Goal: Transaction & Acquisition: Purchase product/service

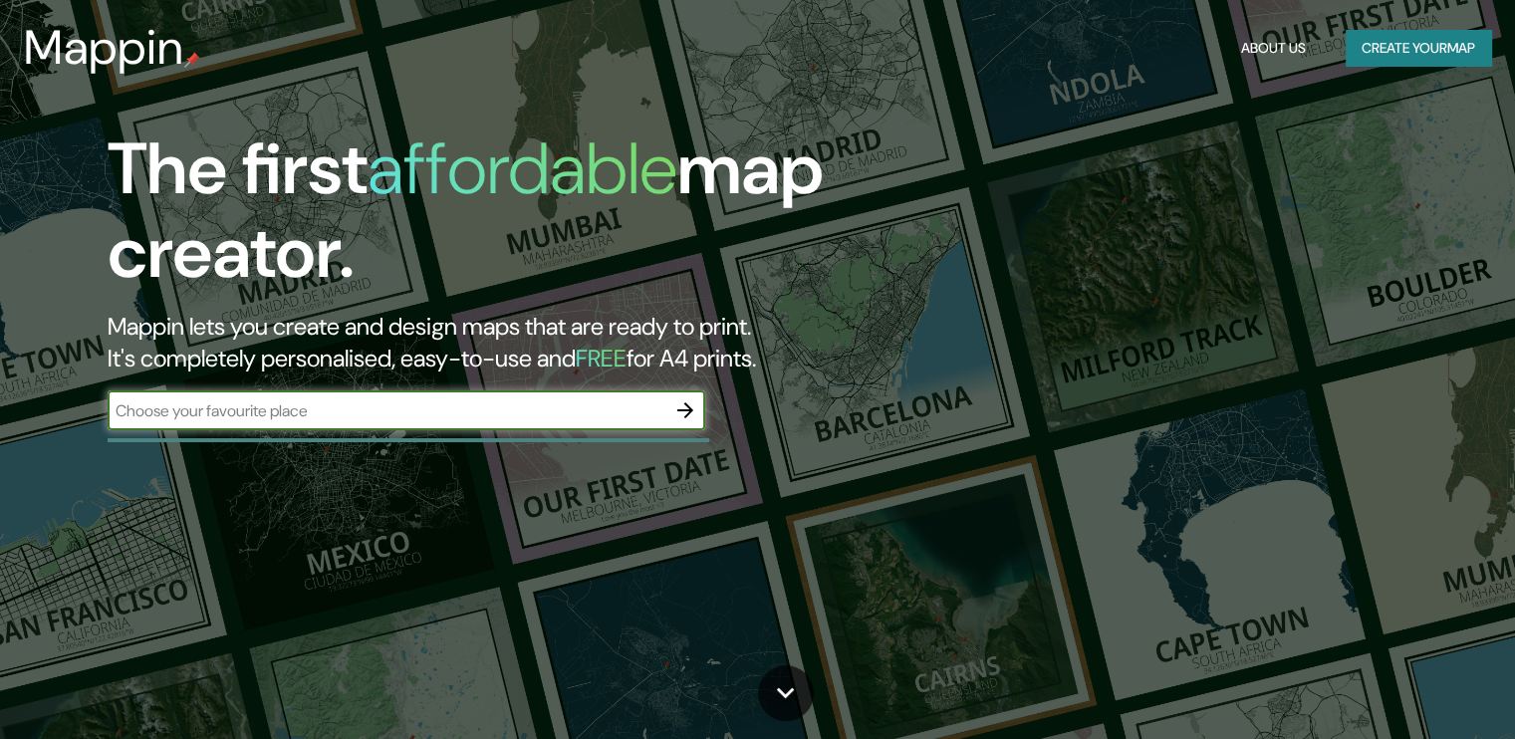
drag, startPoint x: 390, startPoint y: 413, endPoint x: 467, endPoint y: 403, distance: 77.3
click at [390, 413] on input "text" at bounding box center [387, 410] width 558 height 23
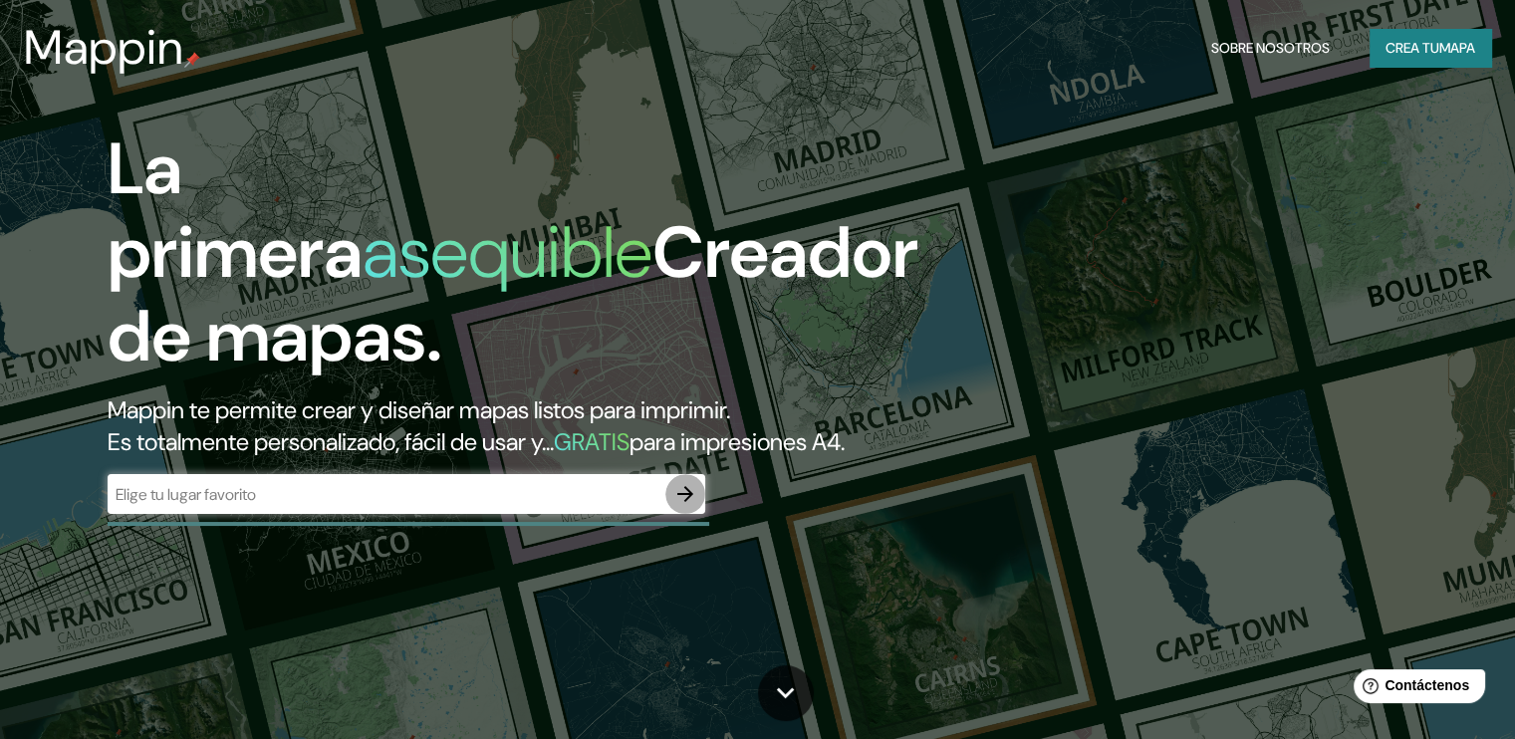
click at [695, 506] on icon "button" at bounding box center [685, 494] width 24 height 24
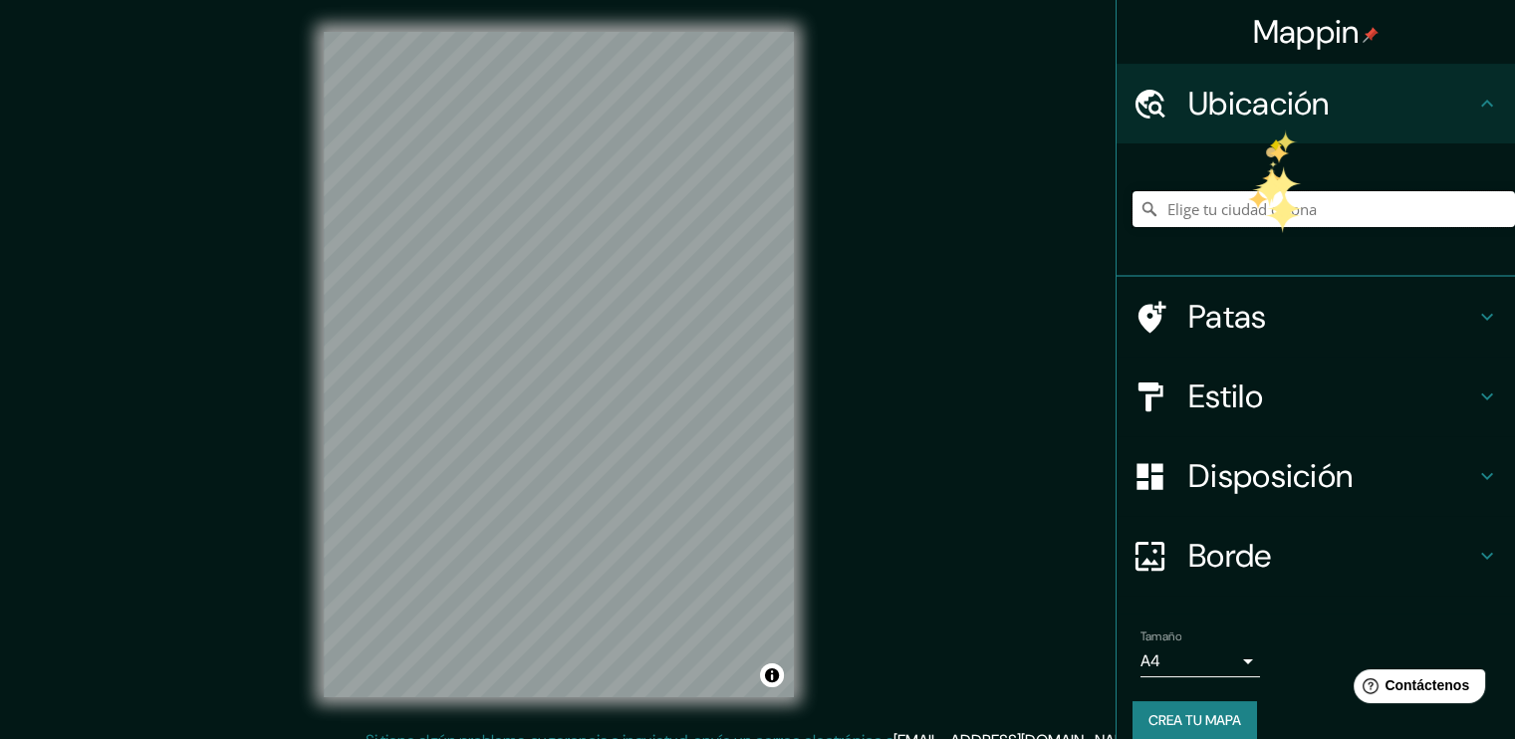
click at [1263, 220] on input "Elige tu ciudad o zona" at bounding box center [1323, 209] width 382 height 36
click at [1301, 210] on input "Elige tu ciudad o zona" at bounding box center [1323, 209] width 382 height 36
paste input "Av. Vice Mz. 230 Lot. 01 - Piura"
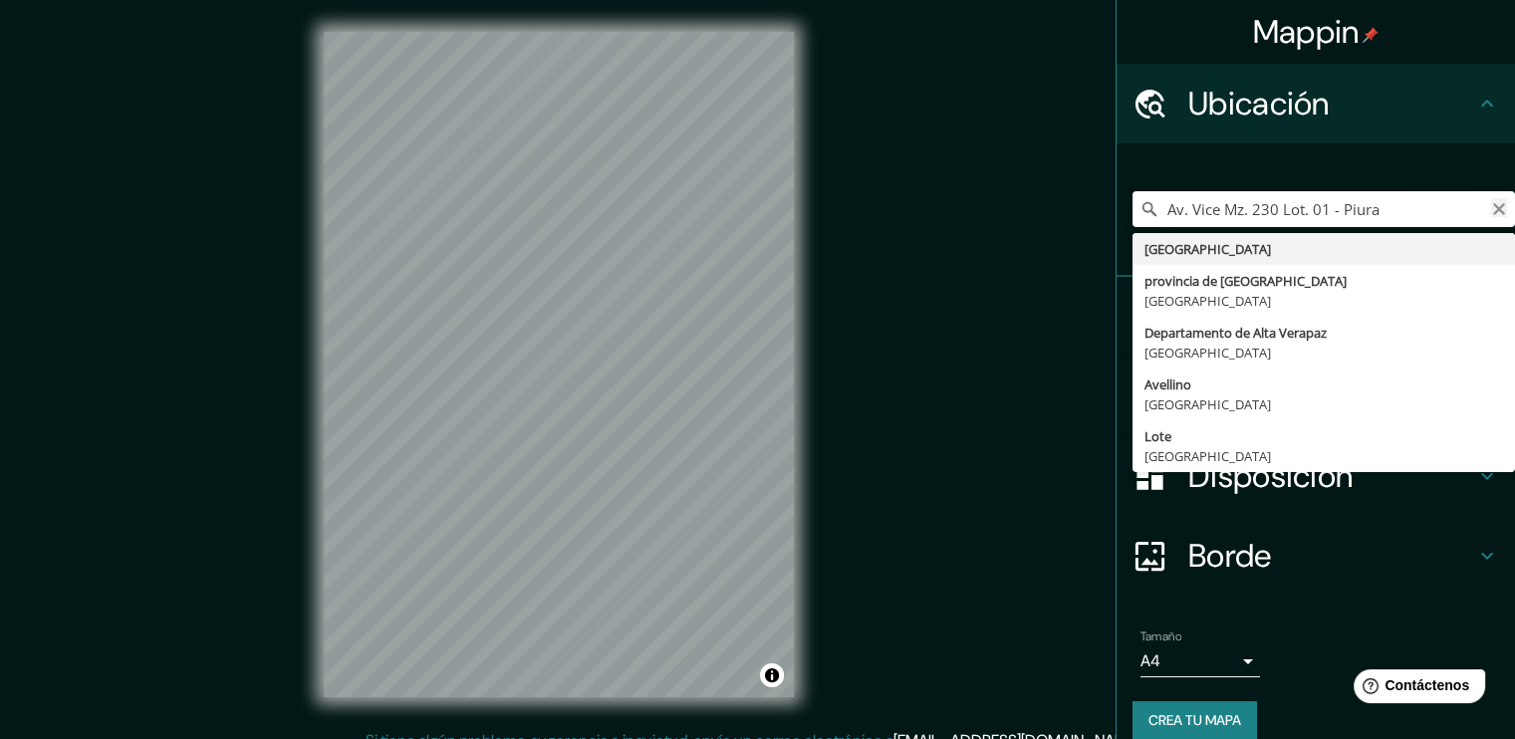
type input "Av. Vice Mz. 230 Lot. 01 - Piura"
click at [1491, 210] on icon "Claro" at bounding box center [1499, 209] width 16 height 16
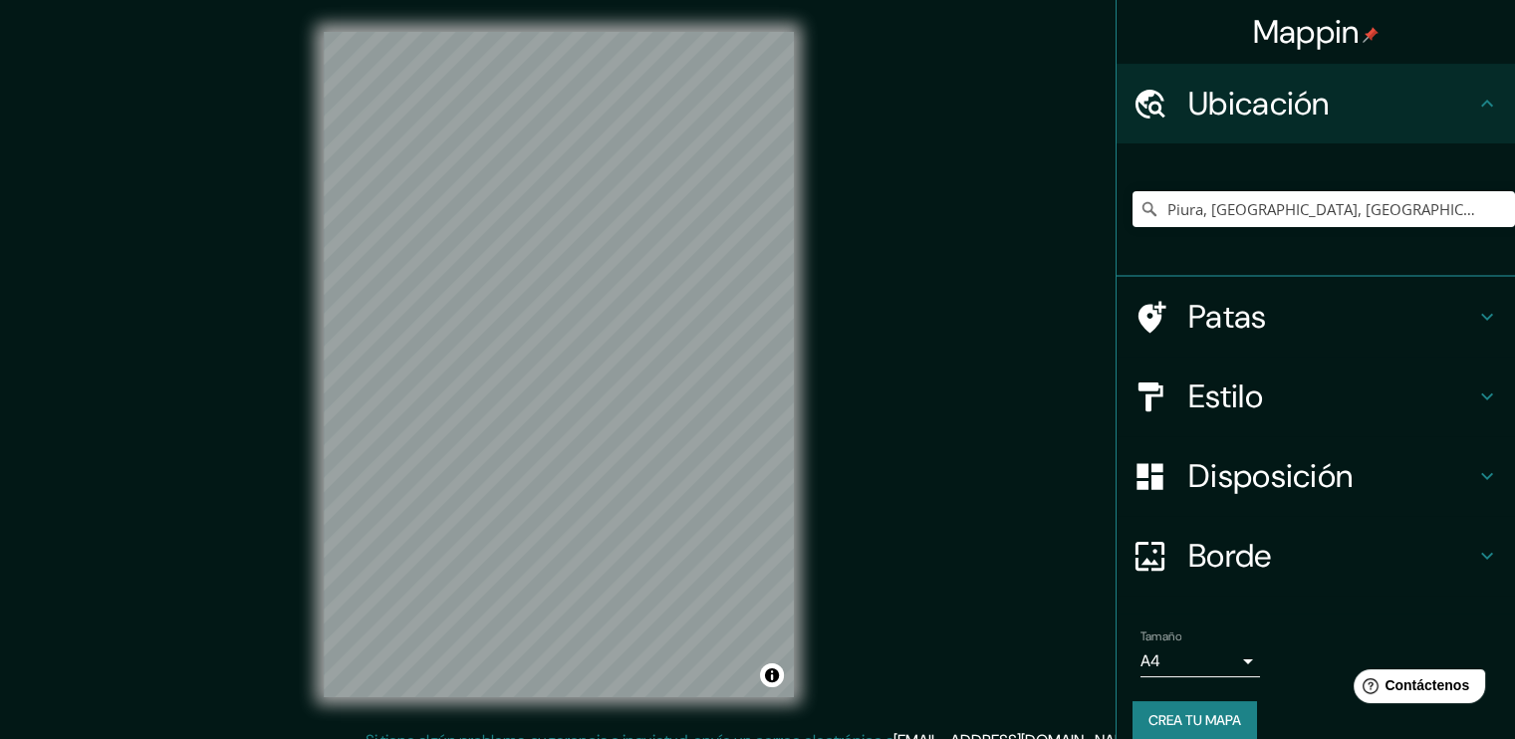
click at [1254, 397] on h4 "Estilo" at bounding box center [1331, 396] width 287 height 40
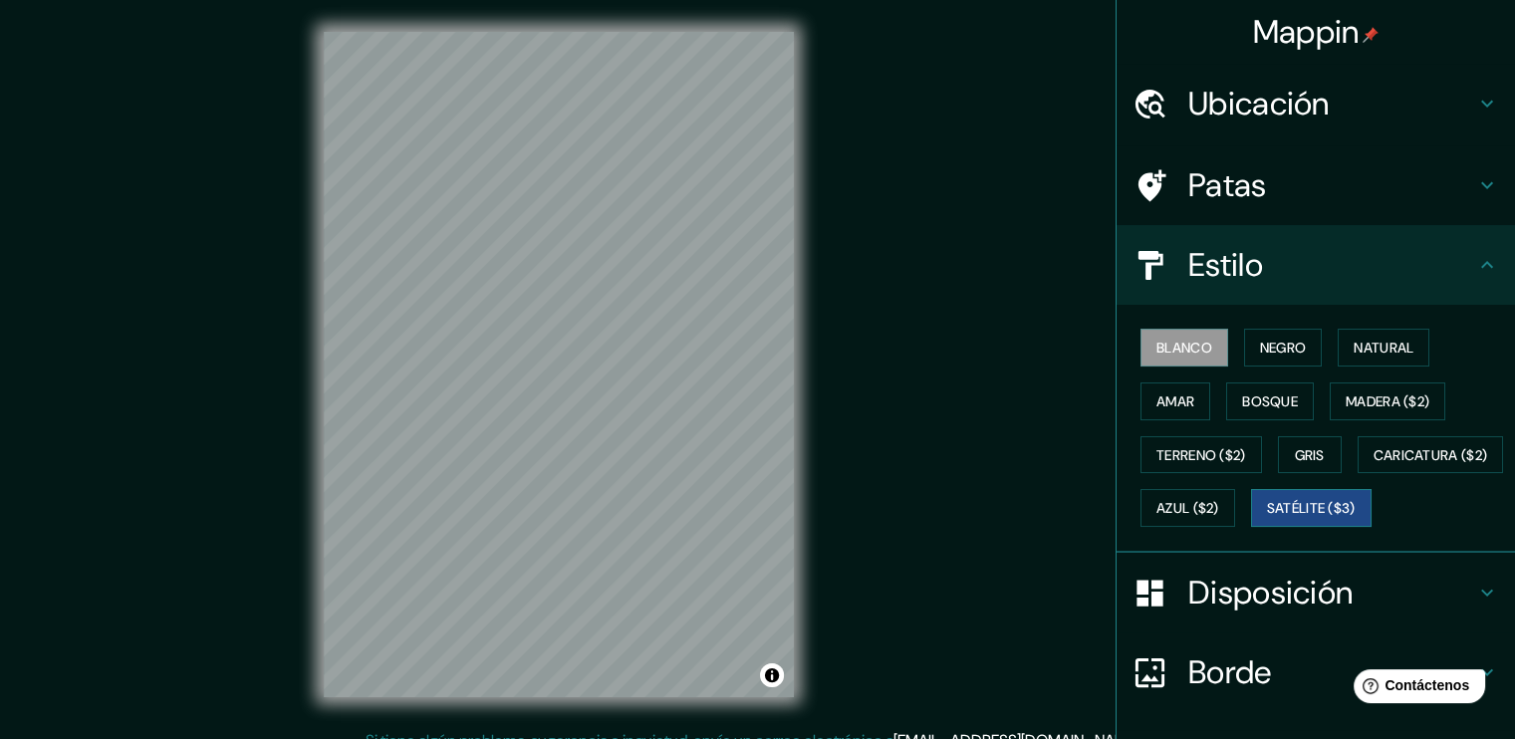
click at [1267, 518] on font "Satélite ($3)" at bounding box center [1311, 509] width 89 height 18
click at [574, 738] on div "Mappin Ubicación Piura, [GEOGRAPHIC_DATA], [GEOGRAPHIC_DATA] Patas Estilo Blanc…" at bounding box center [757, 380] width 1515 height 761
click at [986, 0] on html "Mappin Ubicación Piura, [GEOGRAPHIC_DATA], [GEOGRAPHIC_DATA] Patas Estilo Blanc…" at bounding box center [757, 369] width 1515 height 739
click at [1233, 118] on font "Ubicación" at bounding box center [1258, 104] width 141 height 42
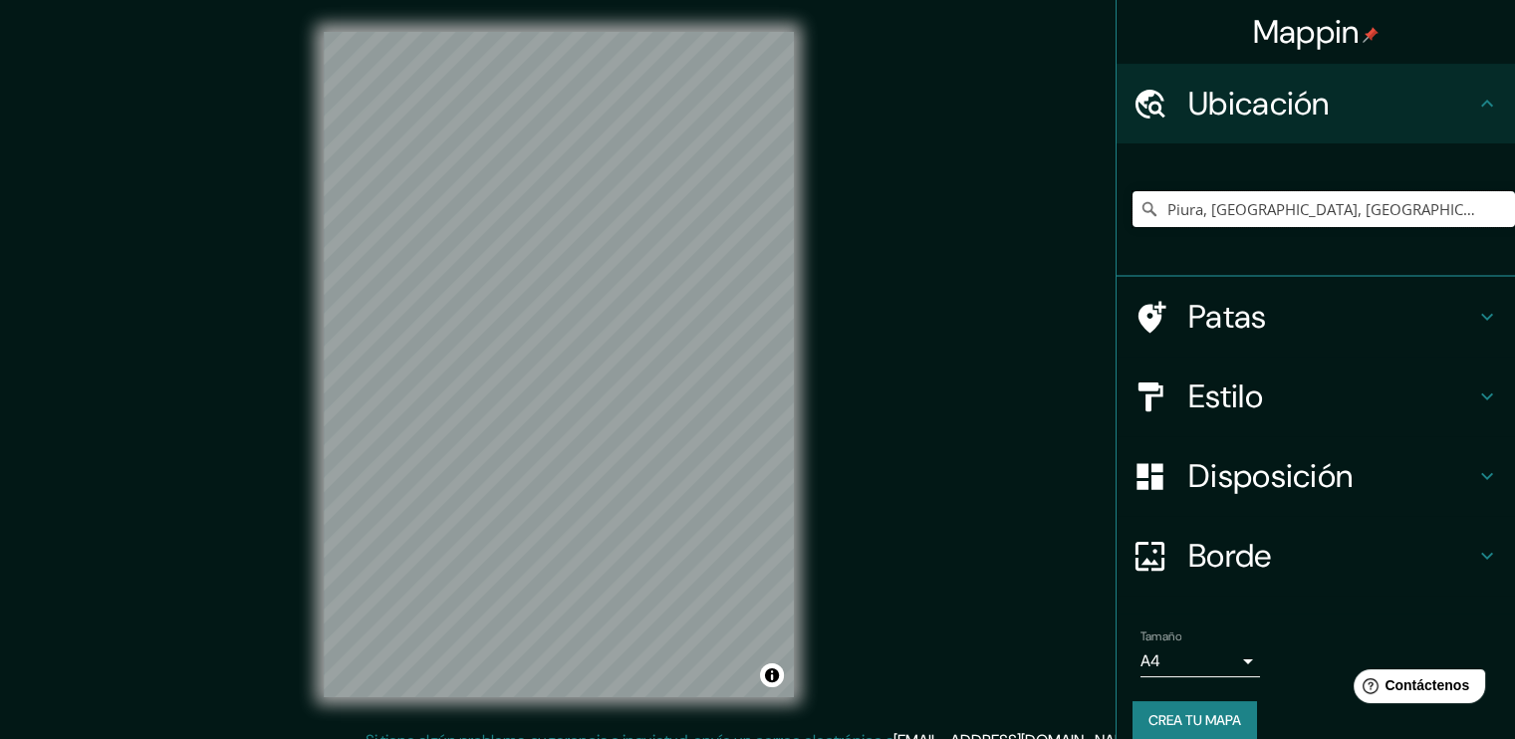
click at [689, 238] on div "Mappin Ubicación Piura, [GEOGRAPHIC_DATA], [GEOGRAPHIC_DATA] Patas Estilo Dispo…" at bounding box center [757, 380] width 1515 height 761
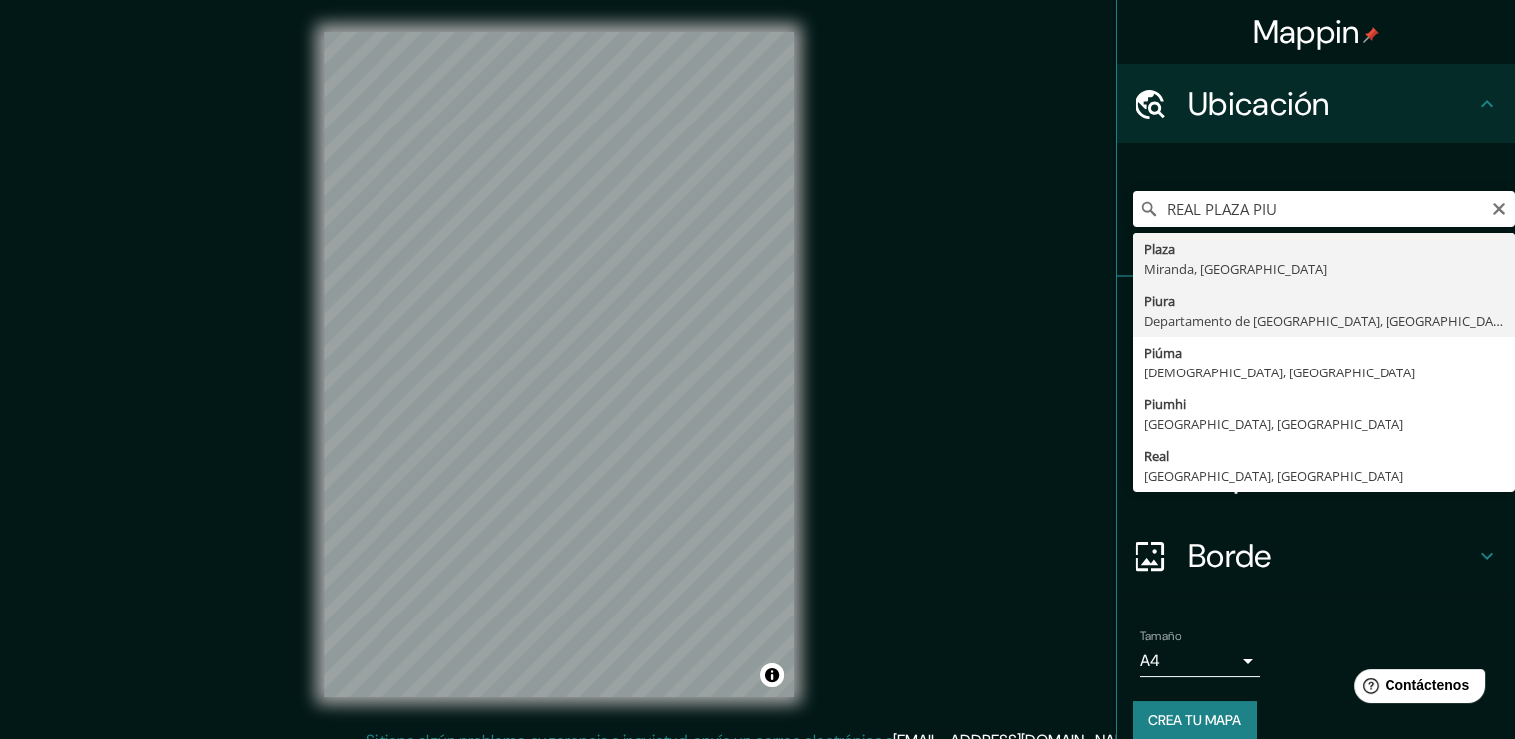
type input "Piura, [GEOGRAPHIC_DATA], [GEOGRAPHIC_DATA]"
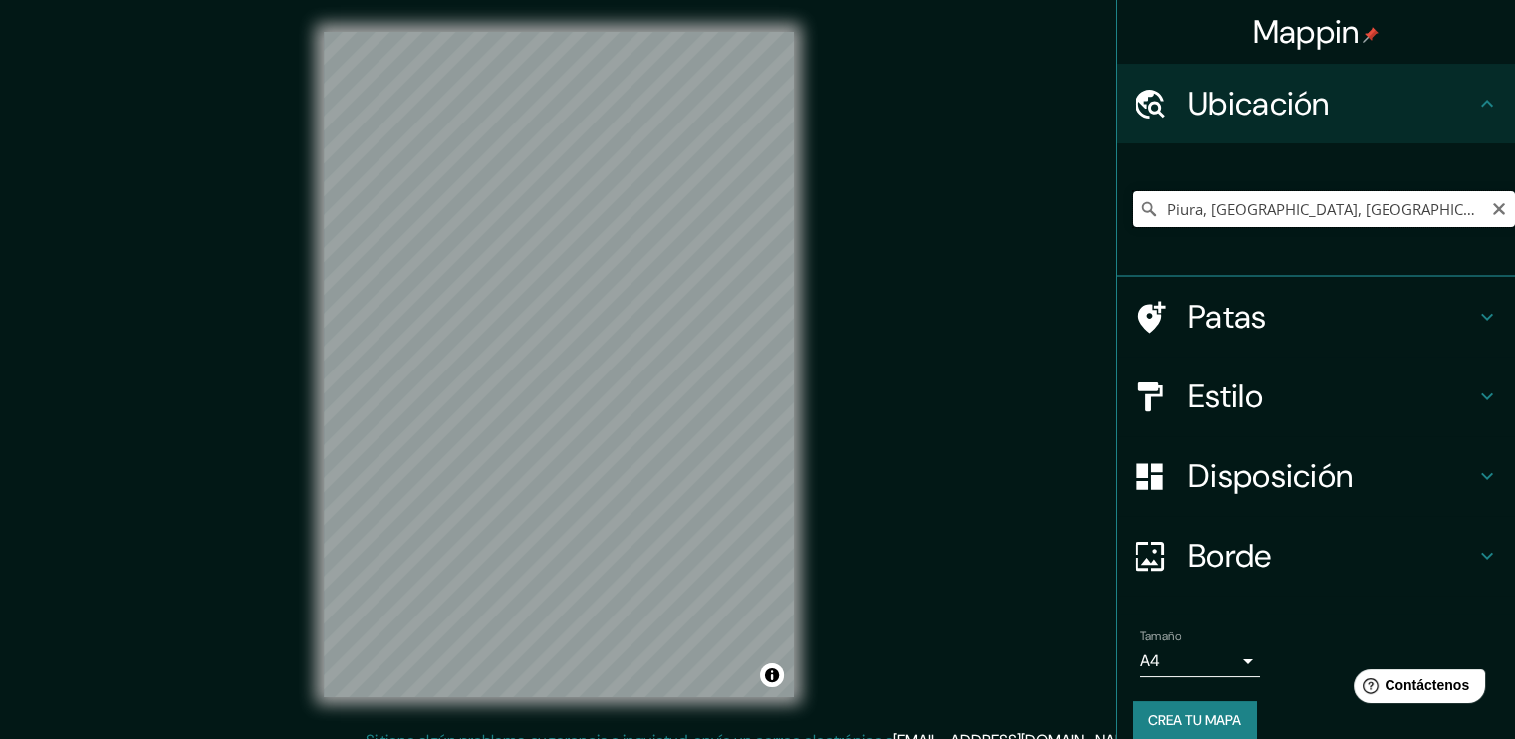
click at [1339, 215] on input "Piura, [GEOGRAPHIC_DATA], [GEOGRAPHIC_DATA]" at bounding box center [1323, 209] width 382 height 36
click at [1491, 205] on icon "Claro" at bounding box center [1499, 209] width 16 height 16
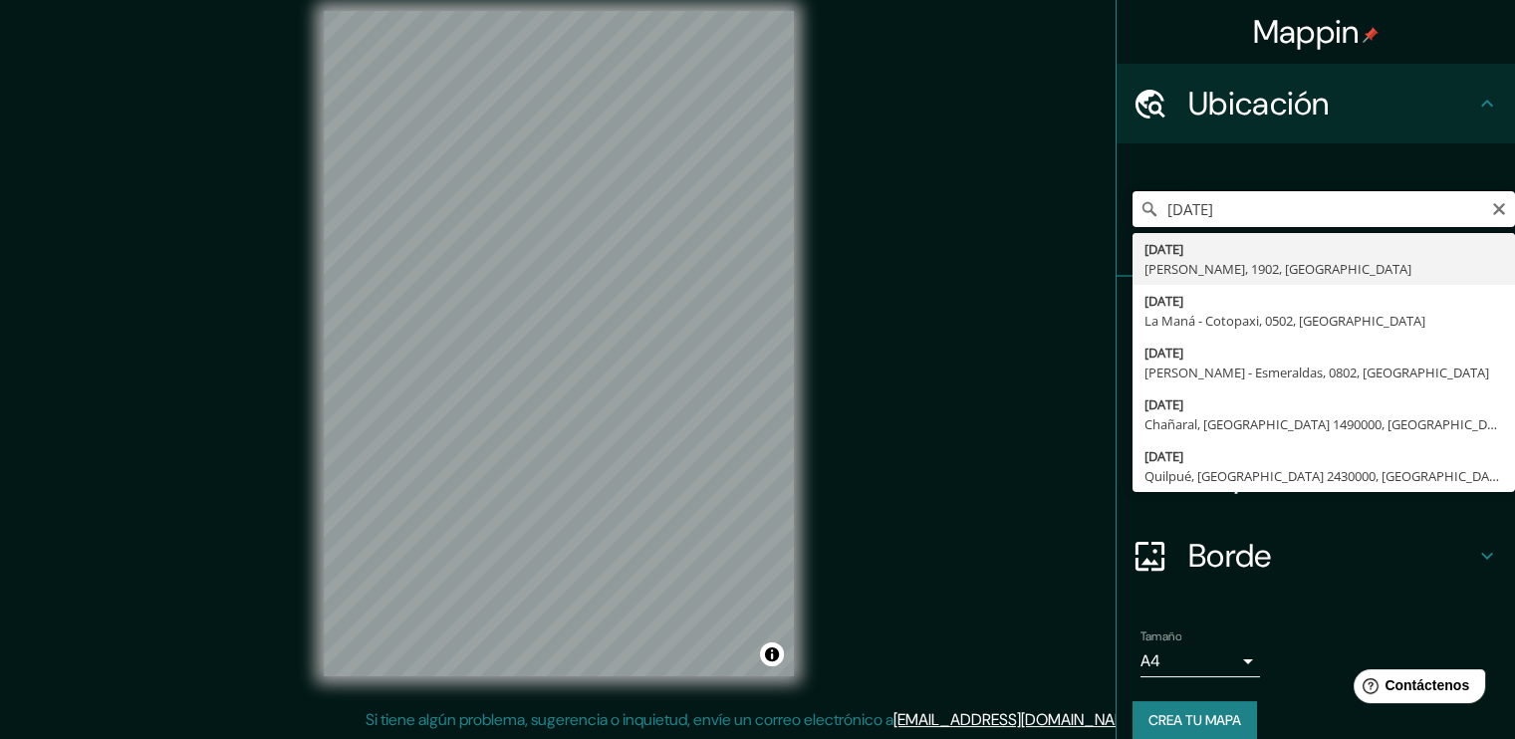
drag, startPoint x: 1259, startPoint y: 218, endPoint x: 1161, endPoint y: 237, distance: 99.4
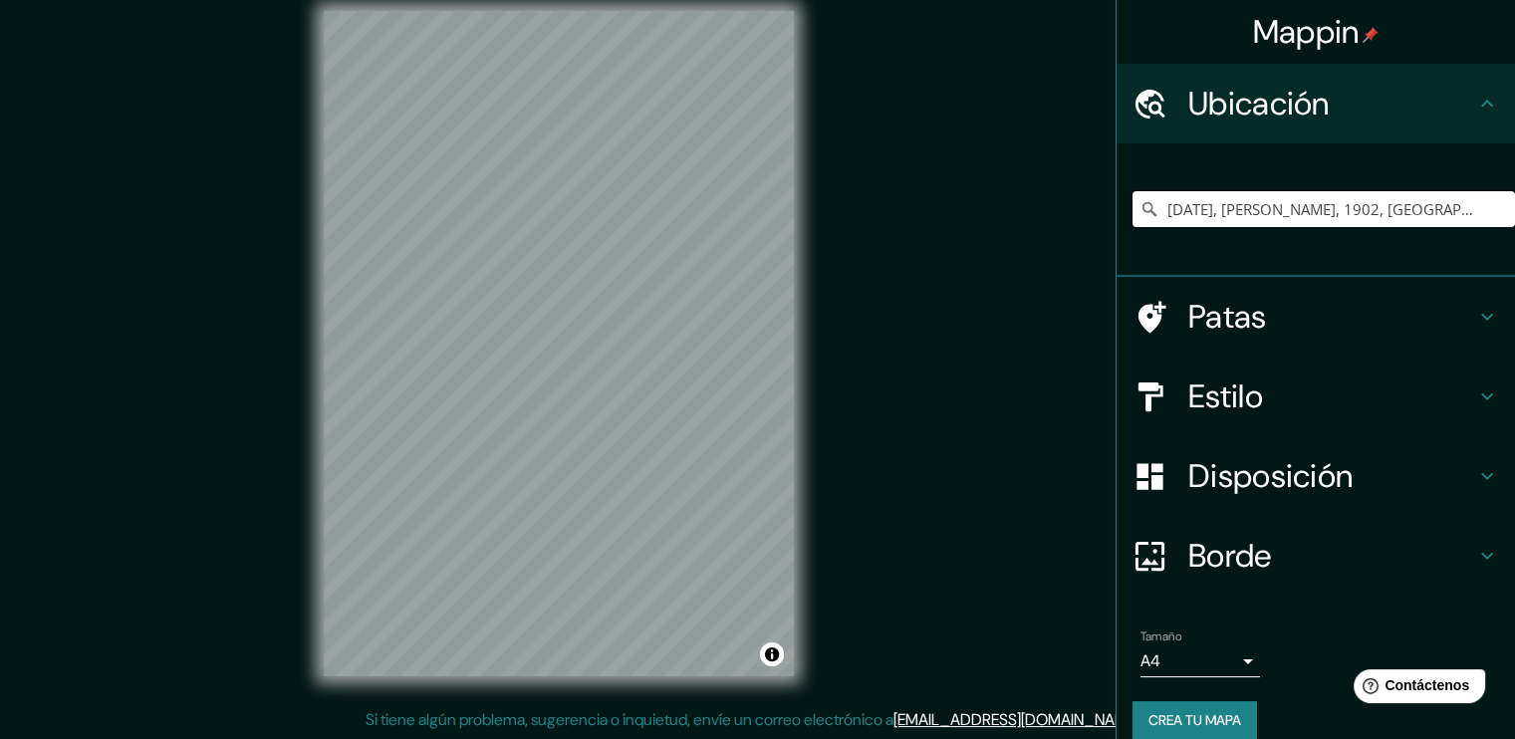
type input "[DATE], [PERSON_NAME], 1902, [GEOGRAPHIC_DATA]"
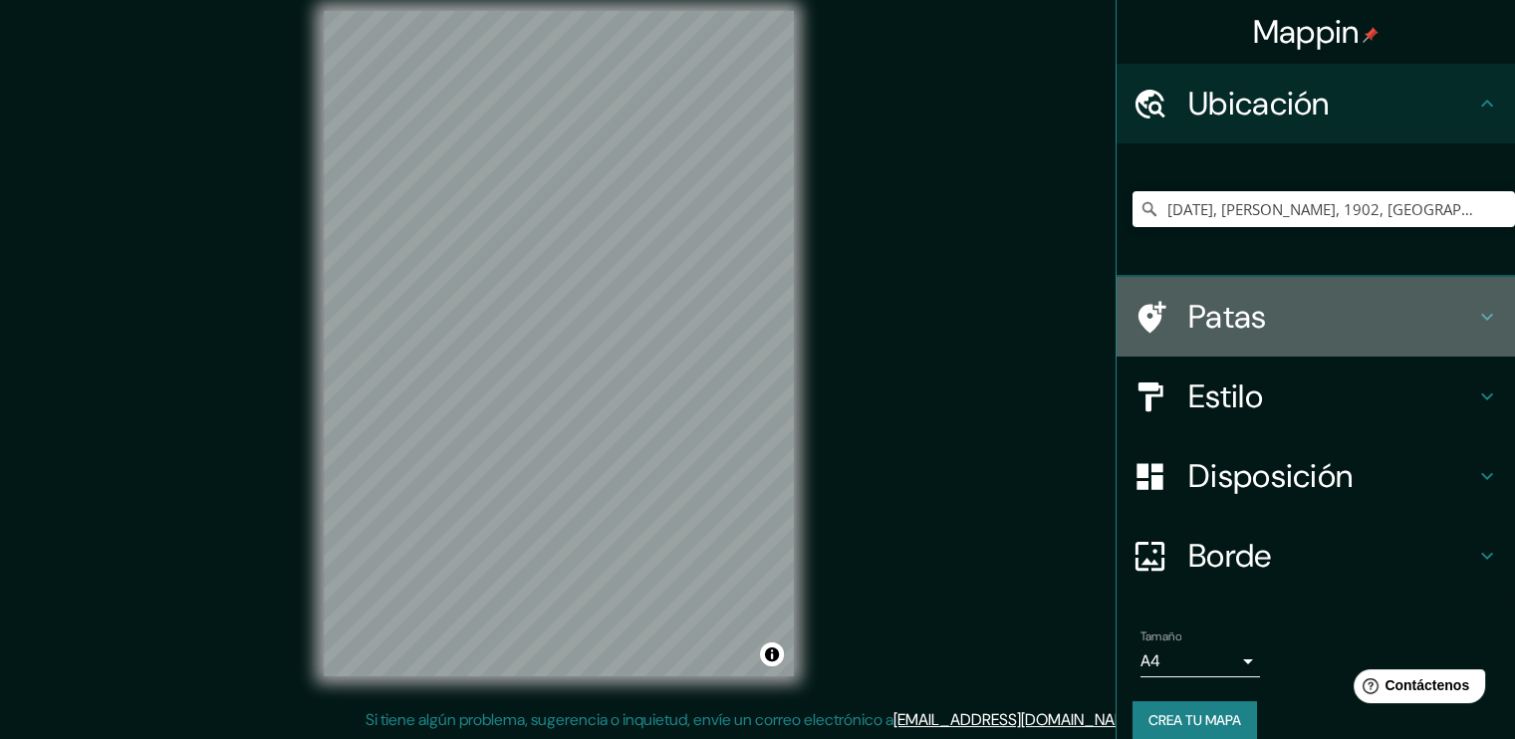
click at [1304, 315] on h4 "Patas" at bounding box center [1331, 317] width 287 height 40
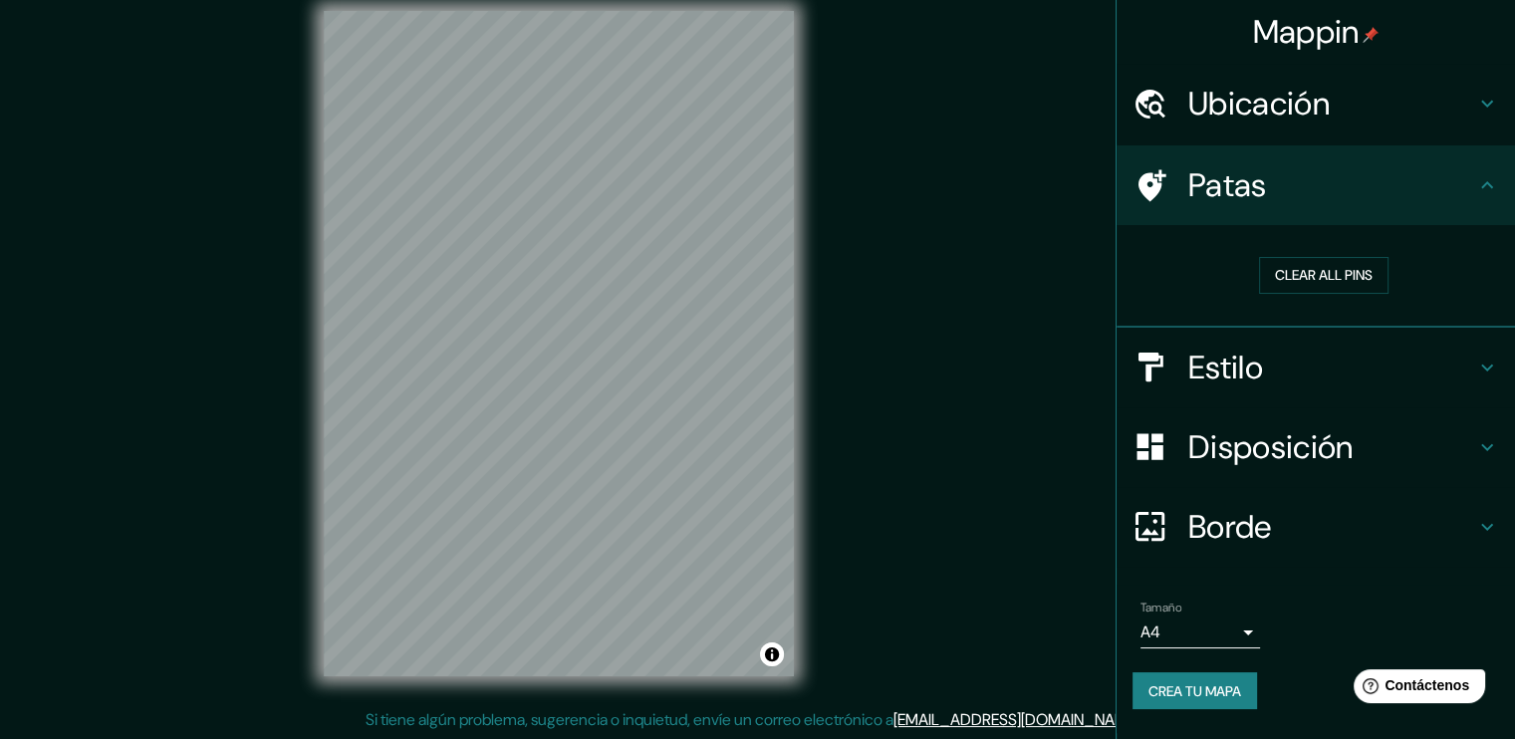
click at [1300, 119] on font "Ubicación" at bounding box center [1258, 104] width 141 height 42
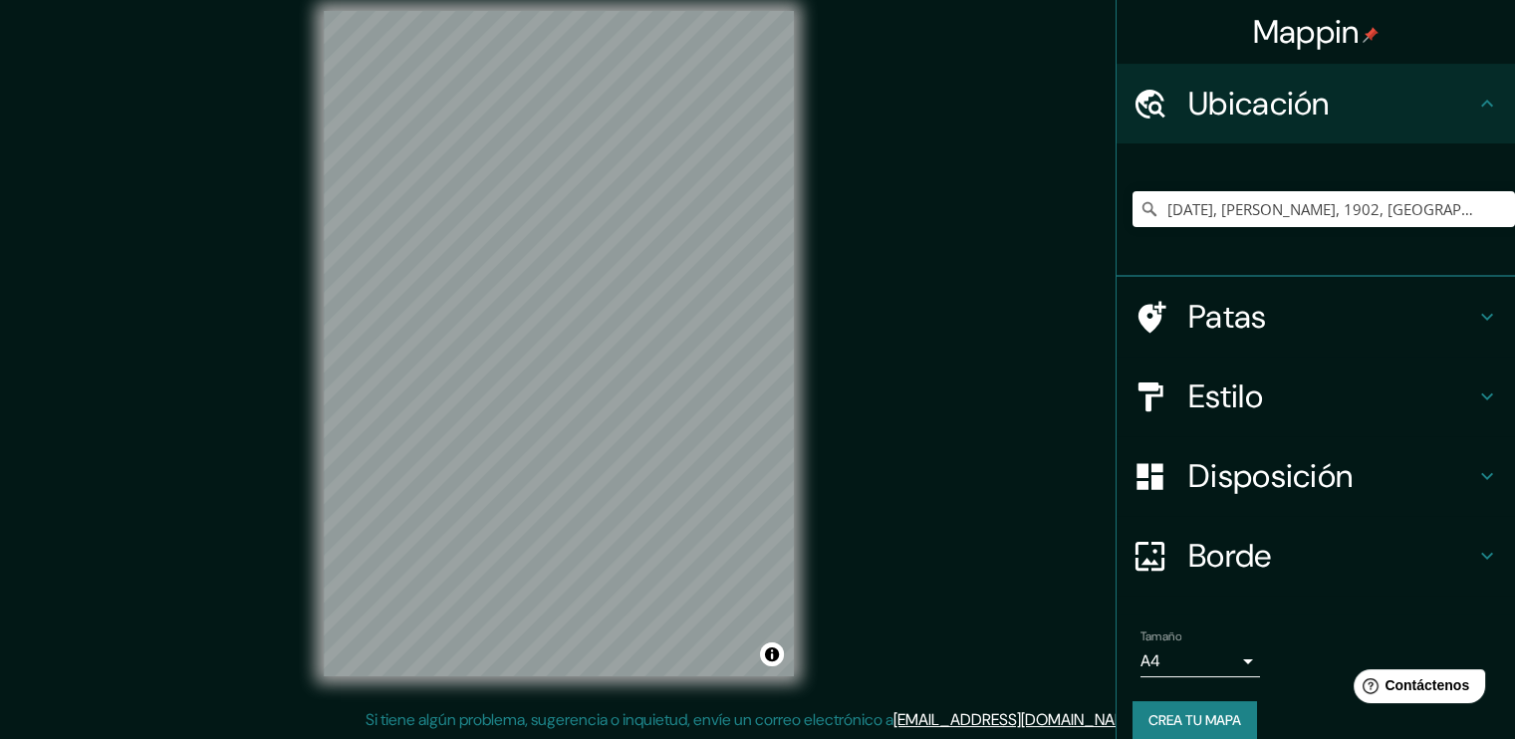
click at [1462, 181] on div "[DATE], [PERSON_NAME], 1902, [GEOGRAPHIC_DATA]" at bounding box center [1323, 209] width 382 height 100
click at [1454, 194] on input "[DATE], [PERSON_NAME], 1902, [GEOGRAPHIC_DATA]" at bounding box center [1323, 209] width 382 height 36
click at [1491, 198] on button "Claro" at bounding box center [1499, 207] width 16 height 19
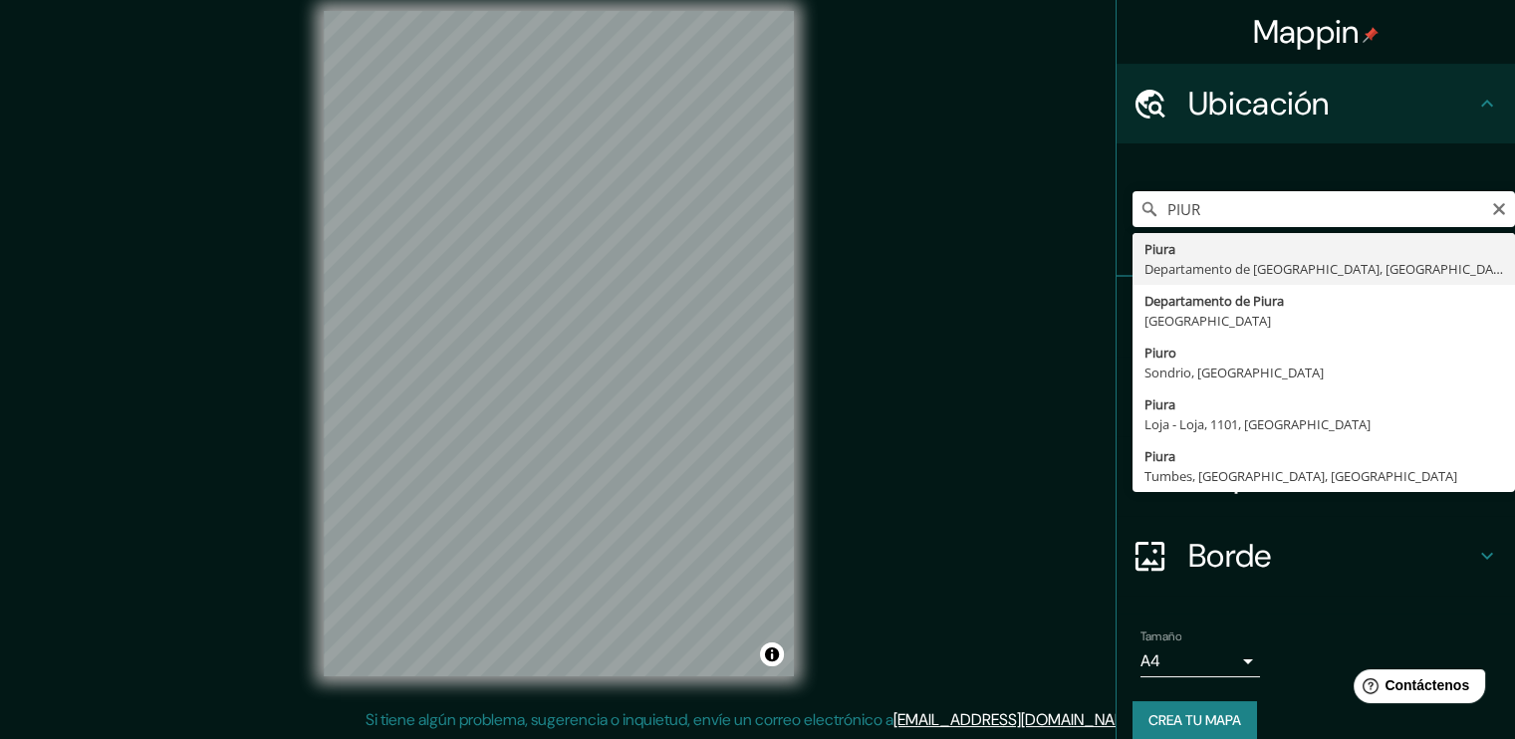
type input "Piura, [GEOGRAPHIC_DATA], [GEOGRAPHIC_DATA]"
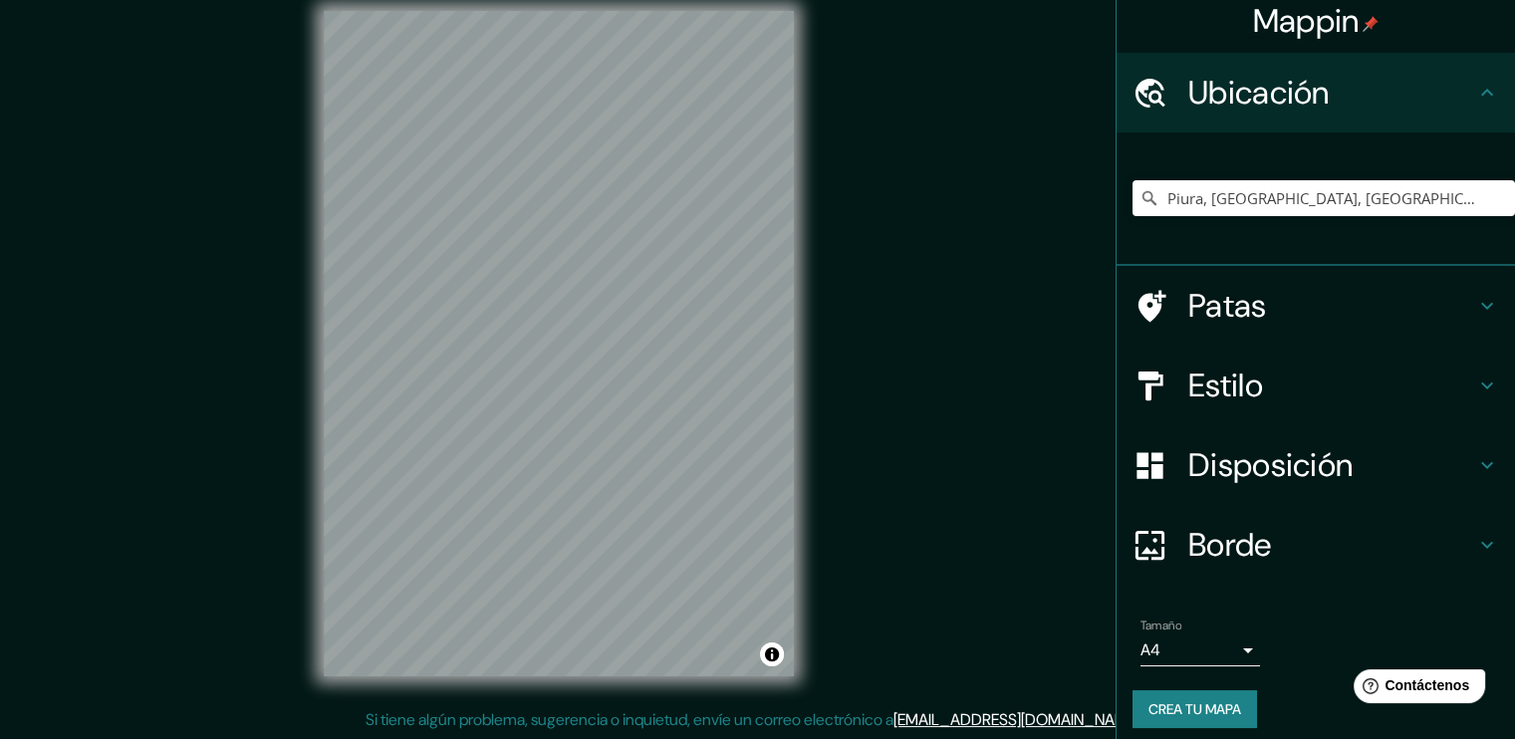
scroll to position [22, 0]
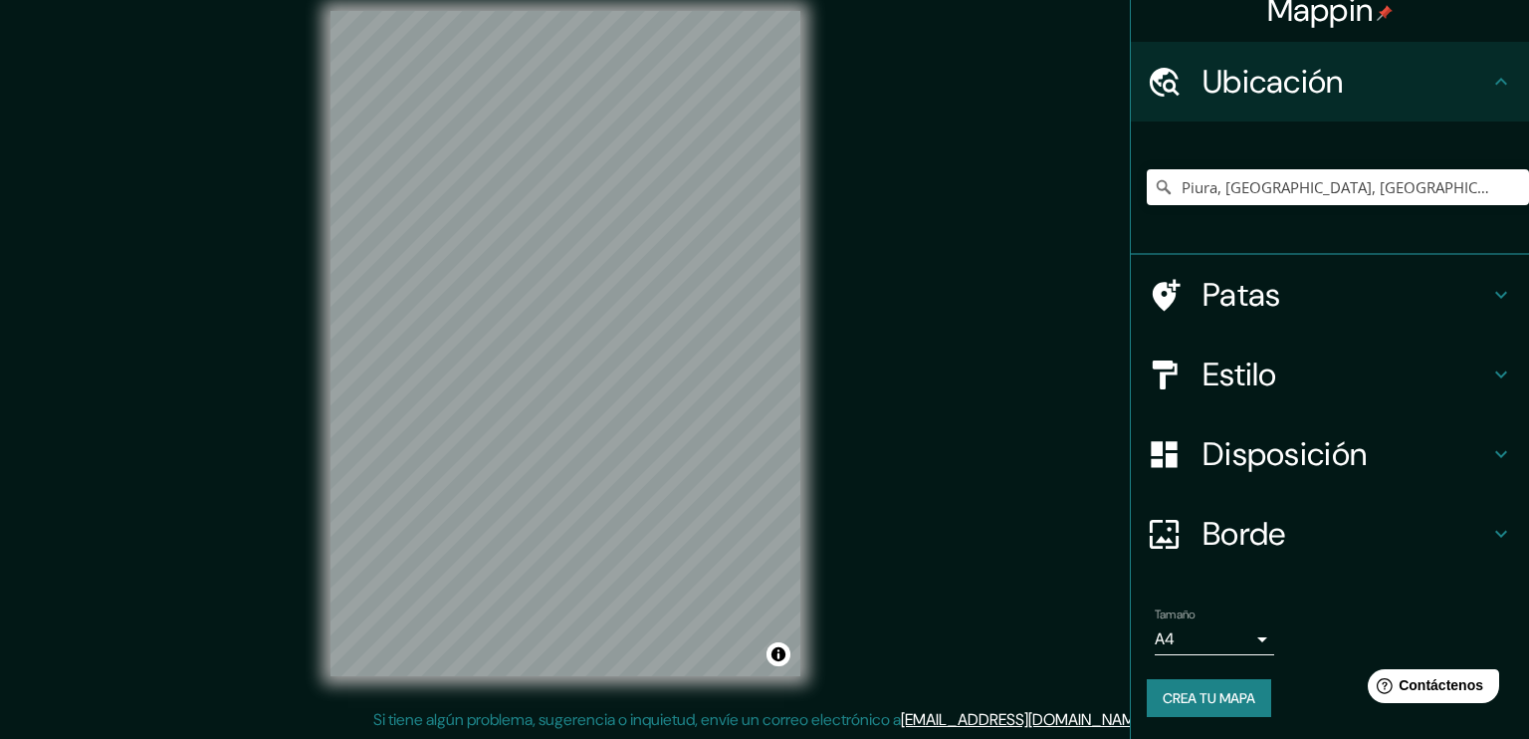
click at [1170, 632] on body "Mappin Ubicación Piura, [GEOGRAPHIC_DATA], [GEOGRAPHIC_DATA] Patas Estilo Dispo…" at bounding box center [764, 348] width 1529 height 739
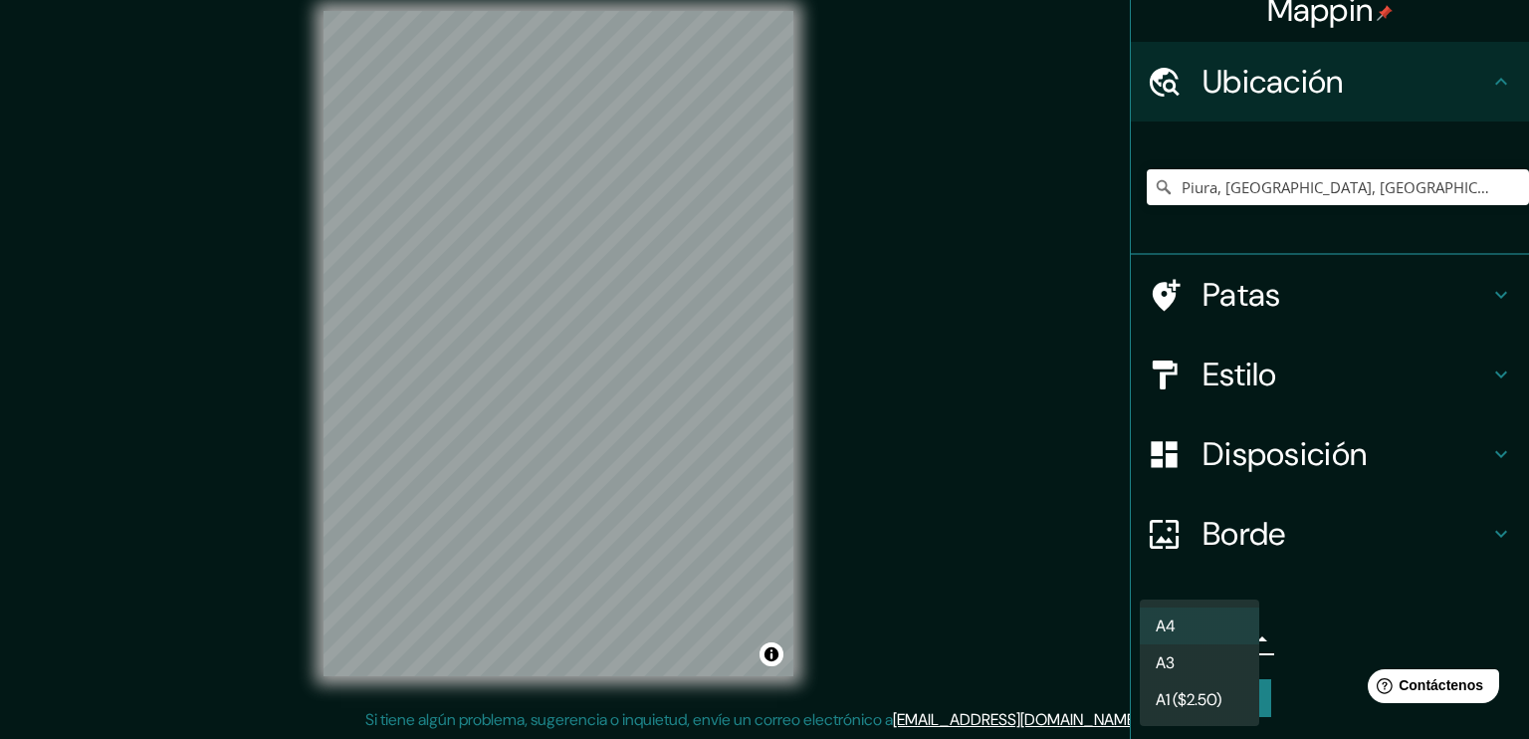
click at [1032, 495] on div at bounding box center [764, 369] width 1529 height 739
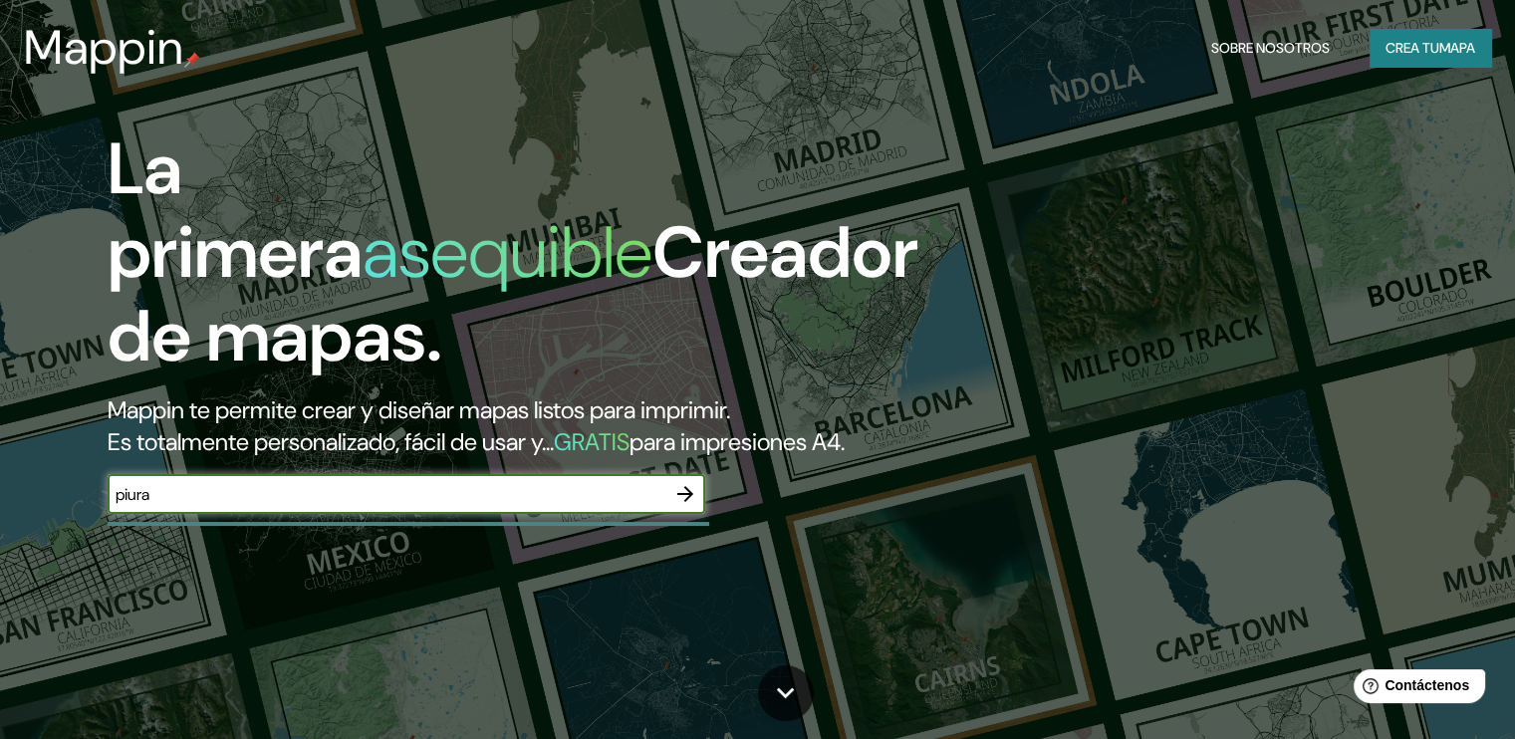
type input "piura"
click at [685, 506] on icon "button" at bounding box center [685, 494] width 24 height 24
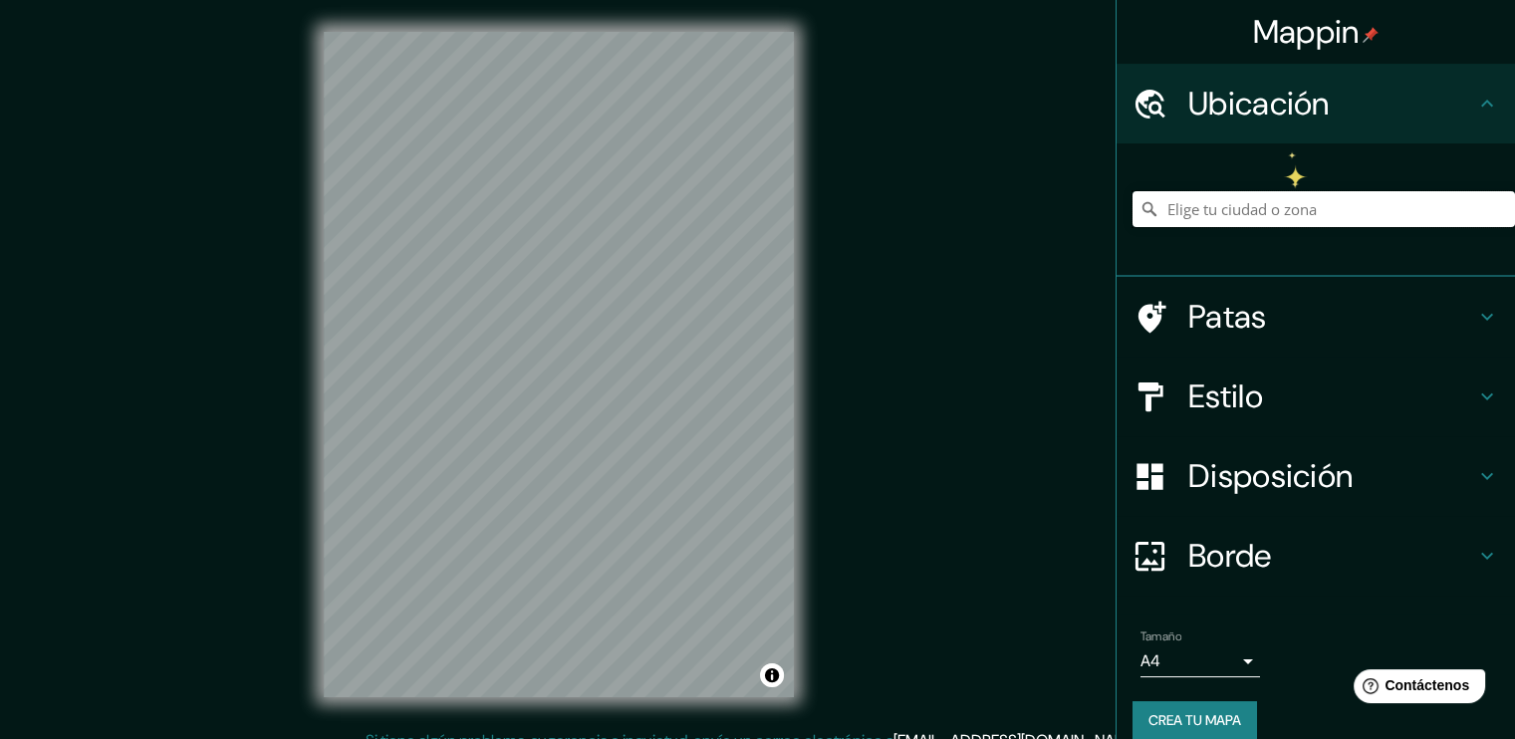
click at [1259, 211] on input "Elige tu ciudad o zona" at bounding box center [1323, 209] width 382 height 36
paste input "Vincesandre06@gmail.com"
type input "Vincesandre06@gmail.com"
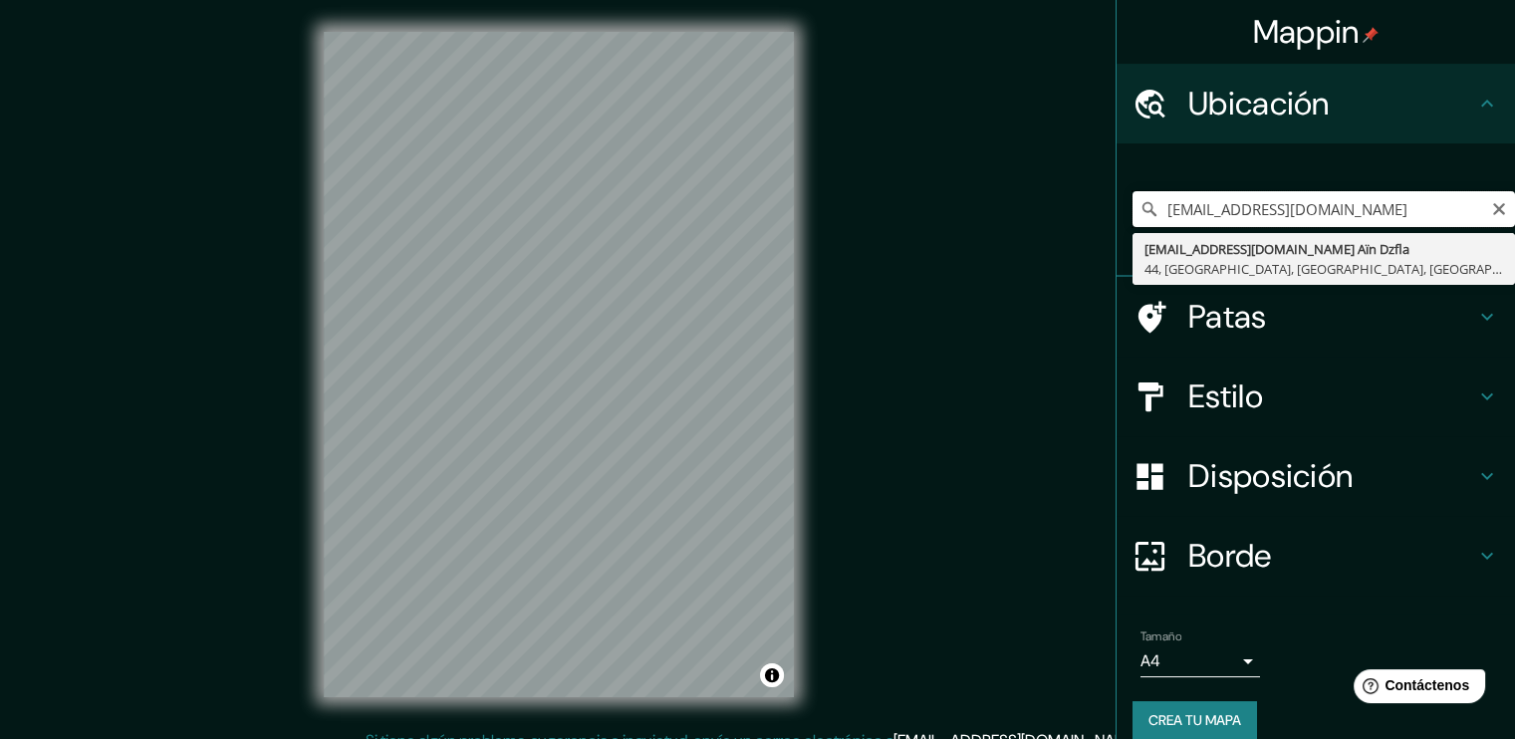
click at [789, 194] on div "Mappin Ubicación Vincesandre06@gmail.com Abdelhaqlakhdari@Gmail.Com Aïn Dzfla 4…" at bounding box center [757, 380] width 1515 height 761
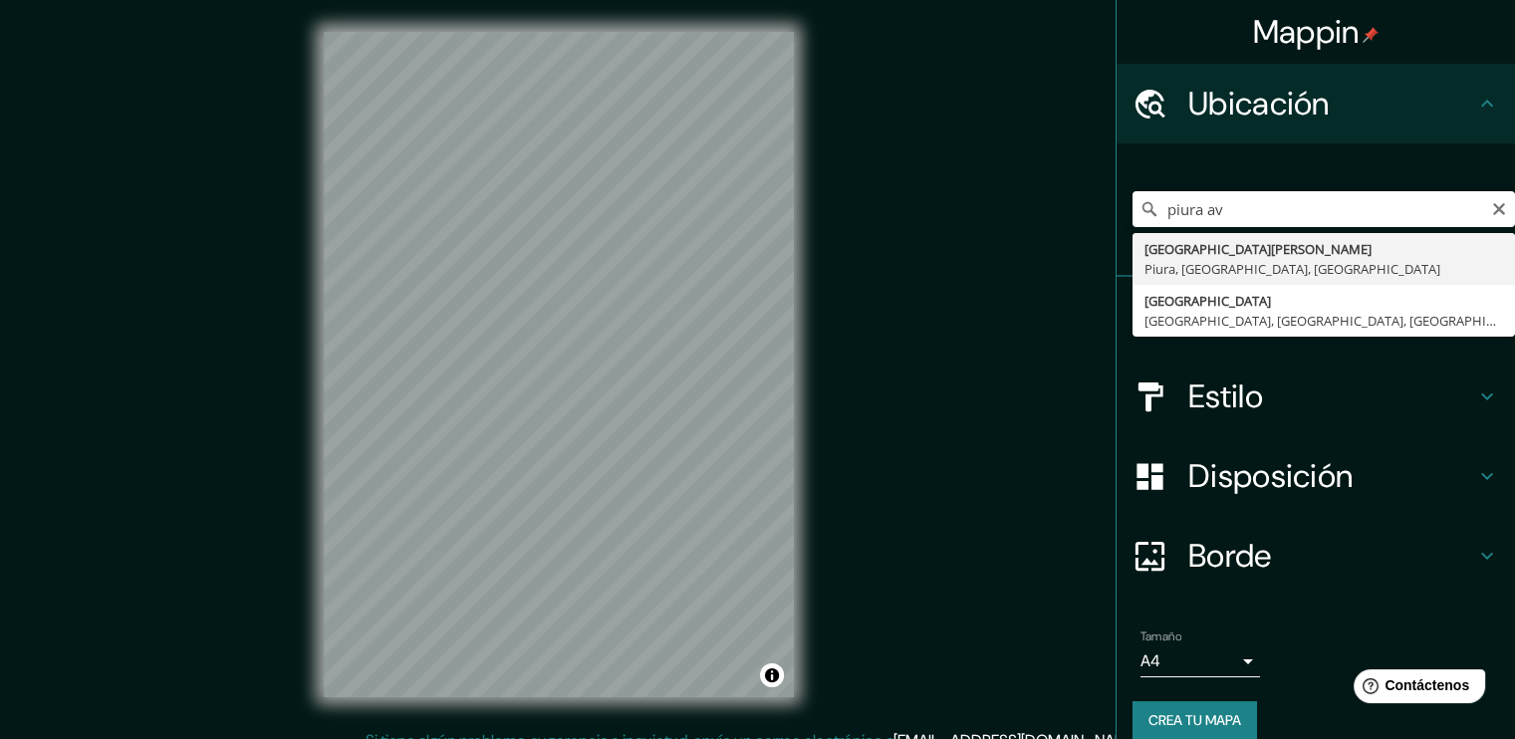
type input "Avenida Andrés Avelino Cáceres, Piura, Departamento de Piura, Perú"
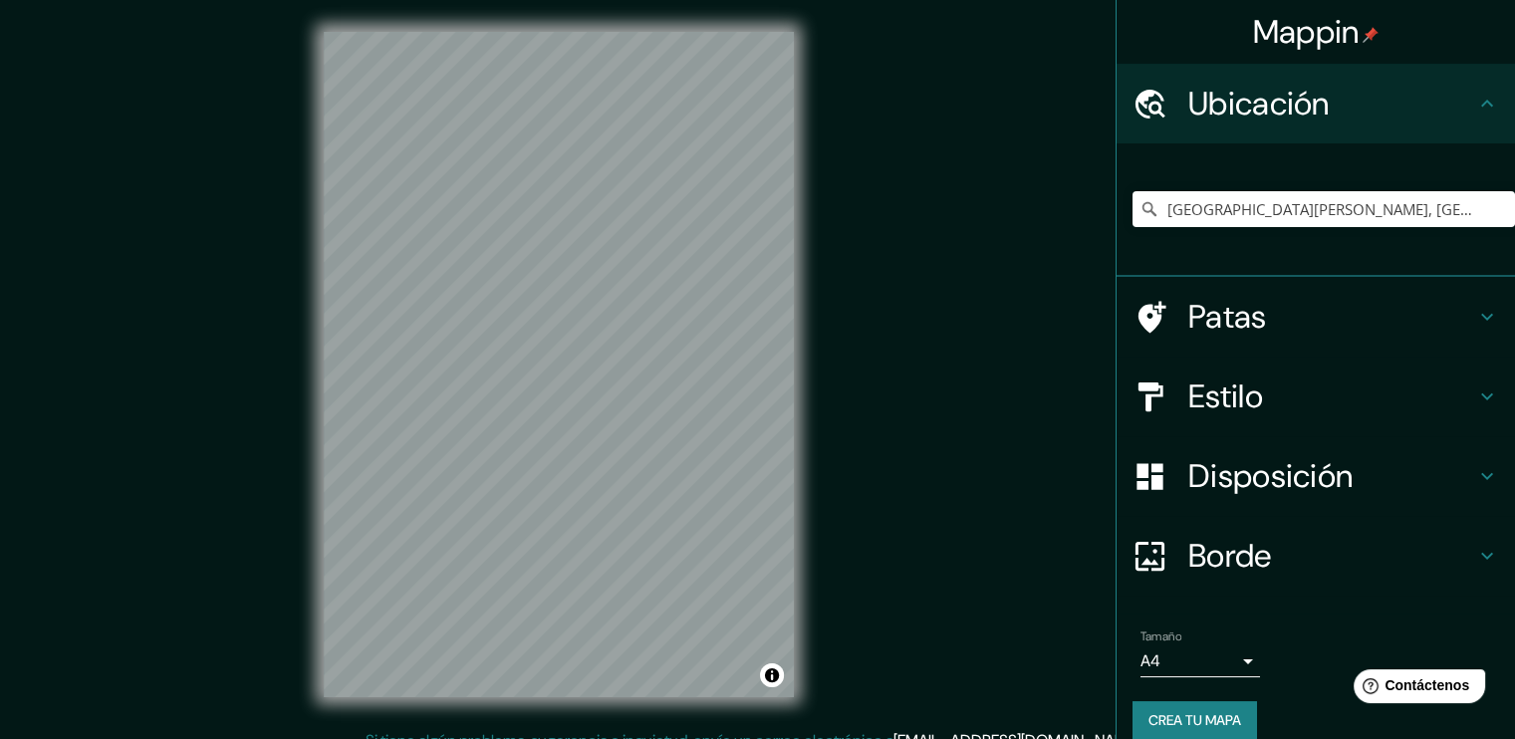
click at [1294, 389] on h4 "Estilo" at bounding box center [1331, 396] width 287 height 40
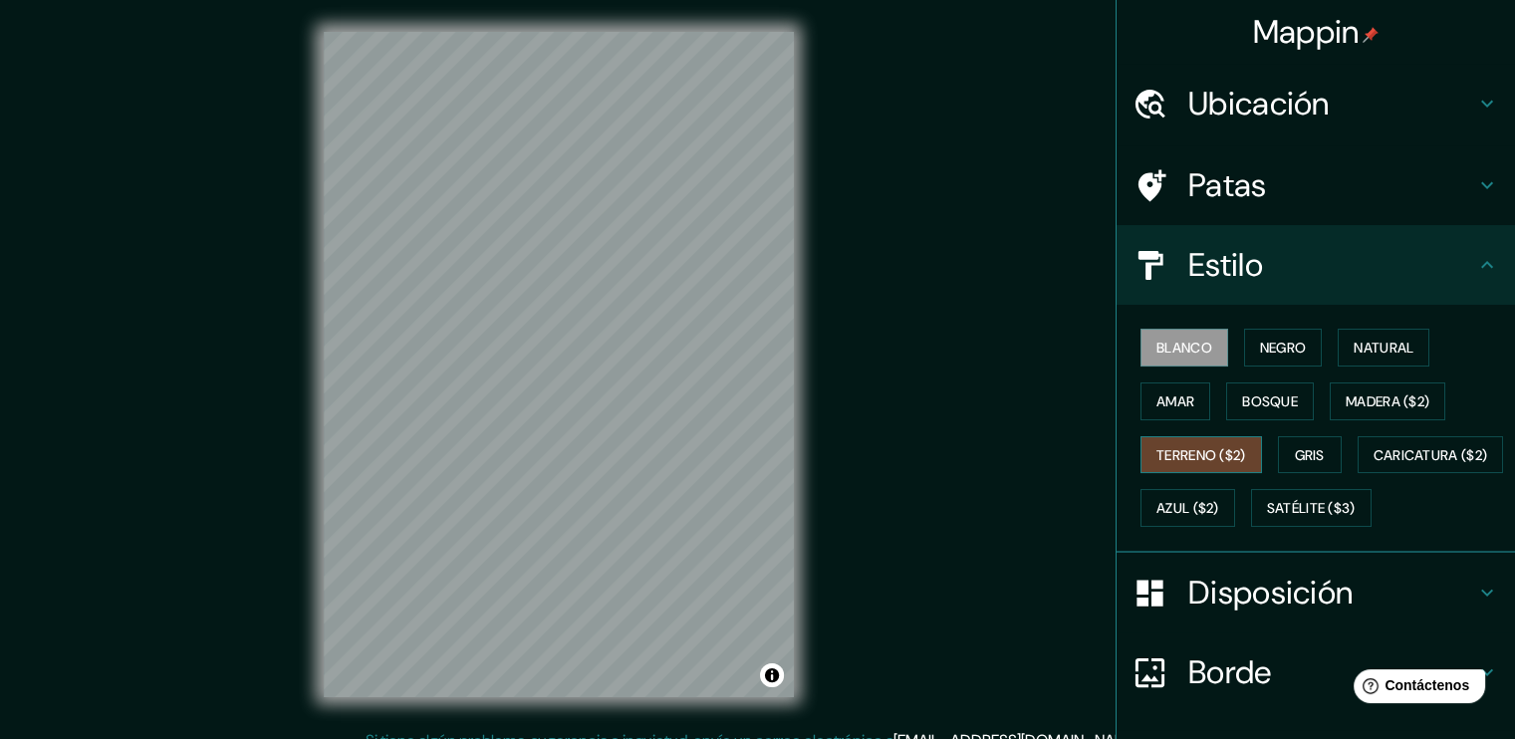
click at [1213, 459] on font "Terreno ($2)" at bounding box center [1201, 455] width 90 height 18
click at [932, 276] on div "Mappin Ubicación Avenida Andrés Avelino Cáceres, Piura, Departamento de Piura, …" at bounding box center [757, 380] width 1515 height 761
click at [1267, 518] on font "Satélite ($3)" at bounding box center [1311, 509] width 89 height 18
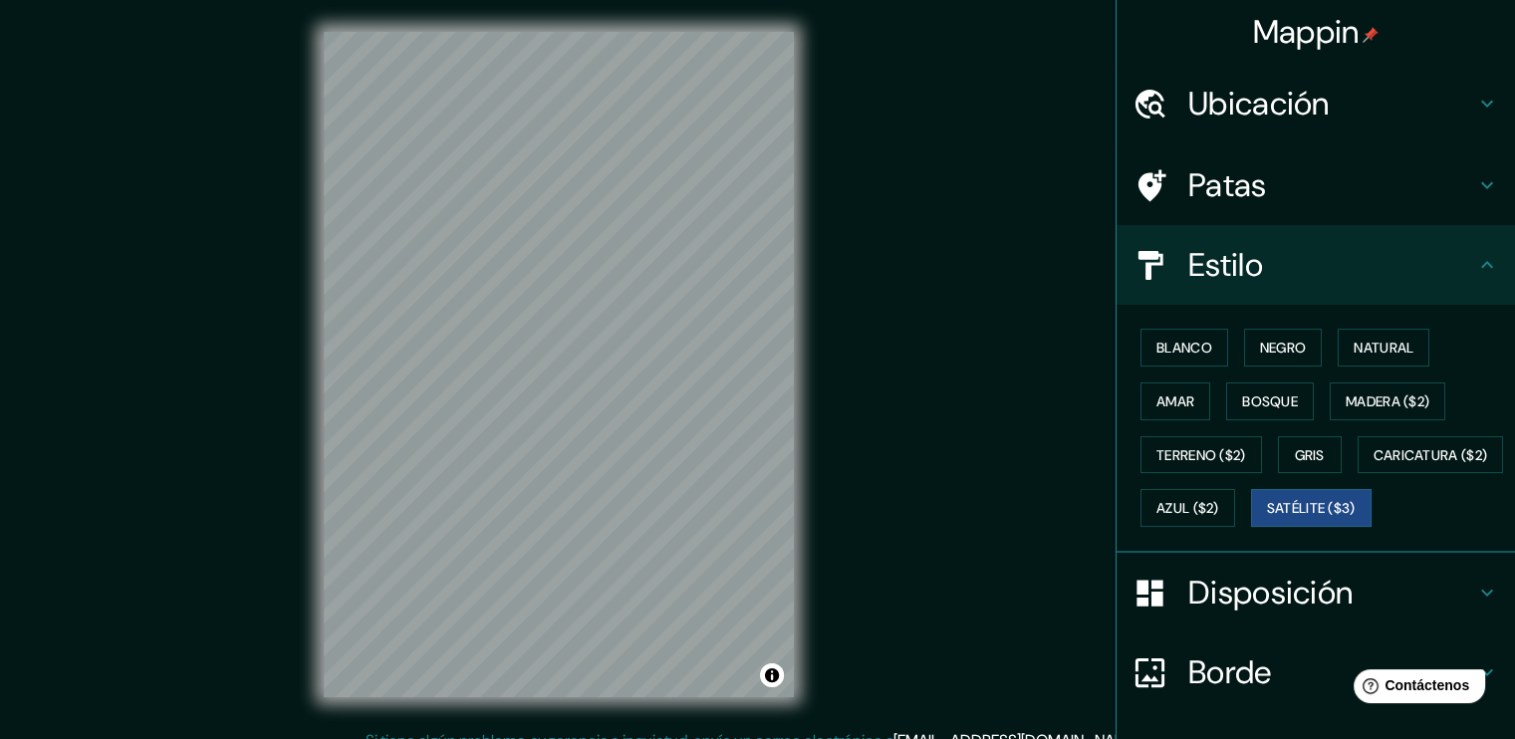
click at [840, 421] on div "Mappin Ubicación Avenida Andrés Avelino Cáceres, Piura, Departamento de Piura, …" at bounding box center [757, 380] width 1515 height 761
click at [1275, 352] on font "Negro" at bounding box center [1283, 348] width 47 height 18
click at [1298, 461] on font "Gris" at bounding box center [1309, 455] width 30 height 18
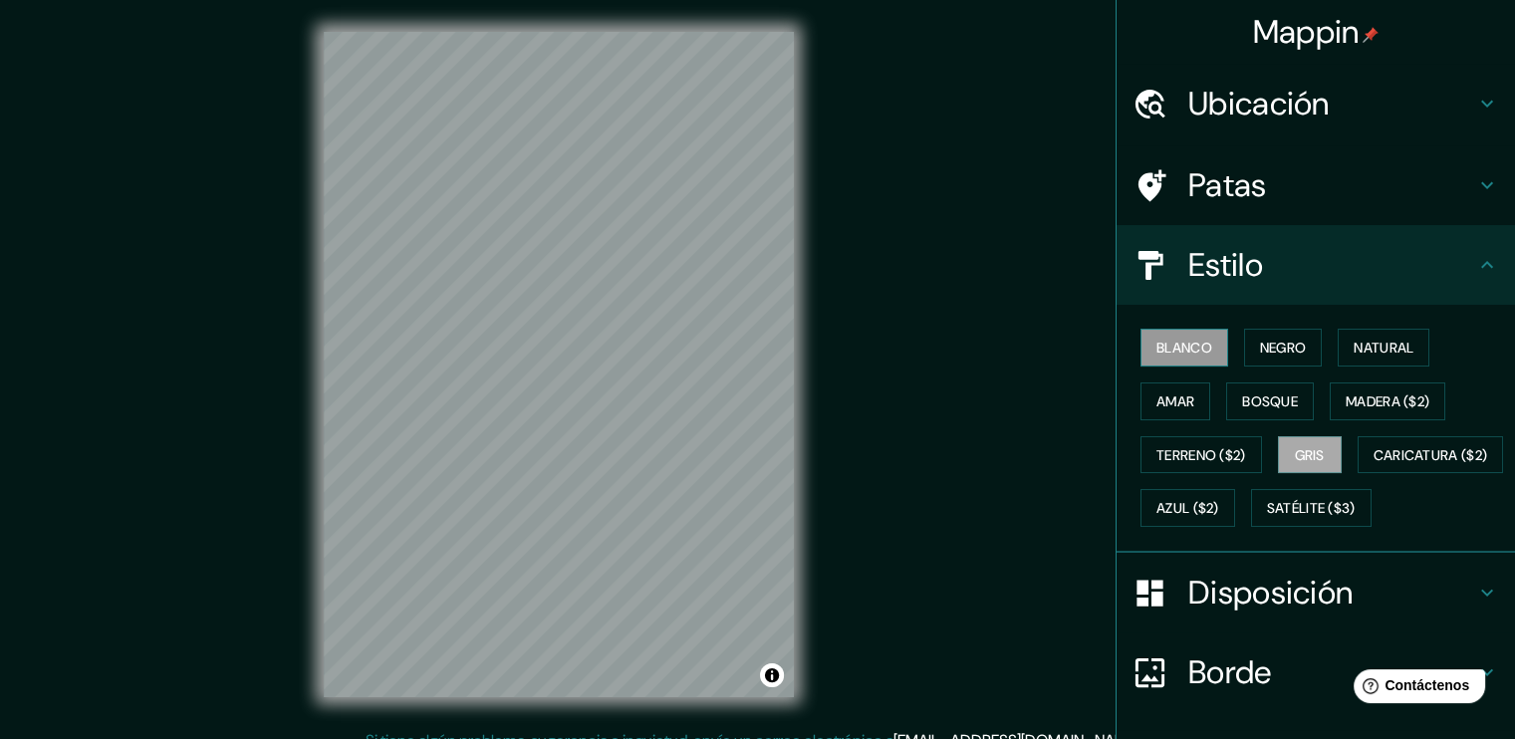
click at [1155, 333] on button "Blanco" at bounding box center [1184, 348] width 88 height 38
click at [1302, 343] on button "Negro" at bounding box center [1283, 348] width 79 height 38
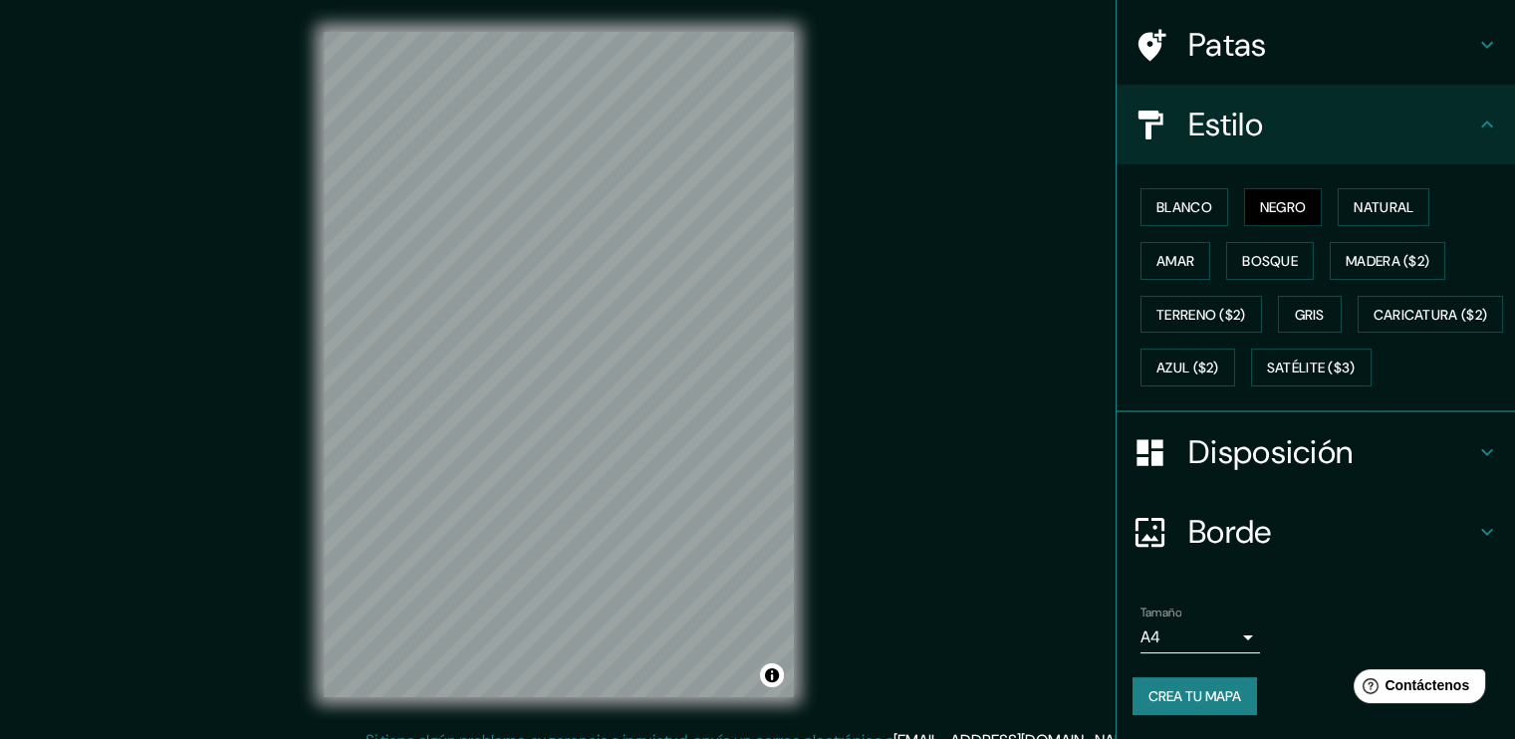
click at [1422, 474] on div "Disposición" at bounding box center [1315, 452] width 398 height 80
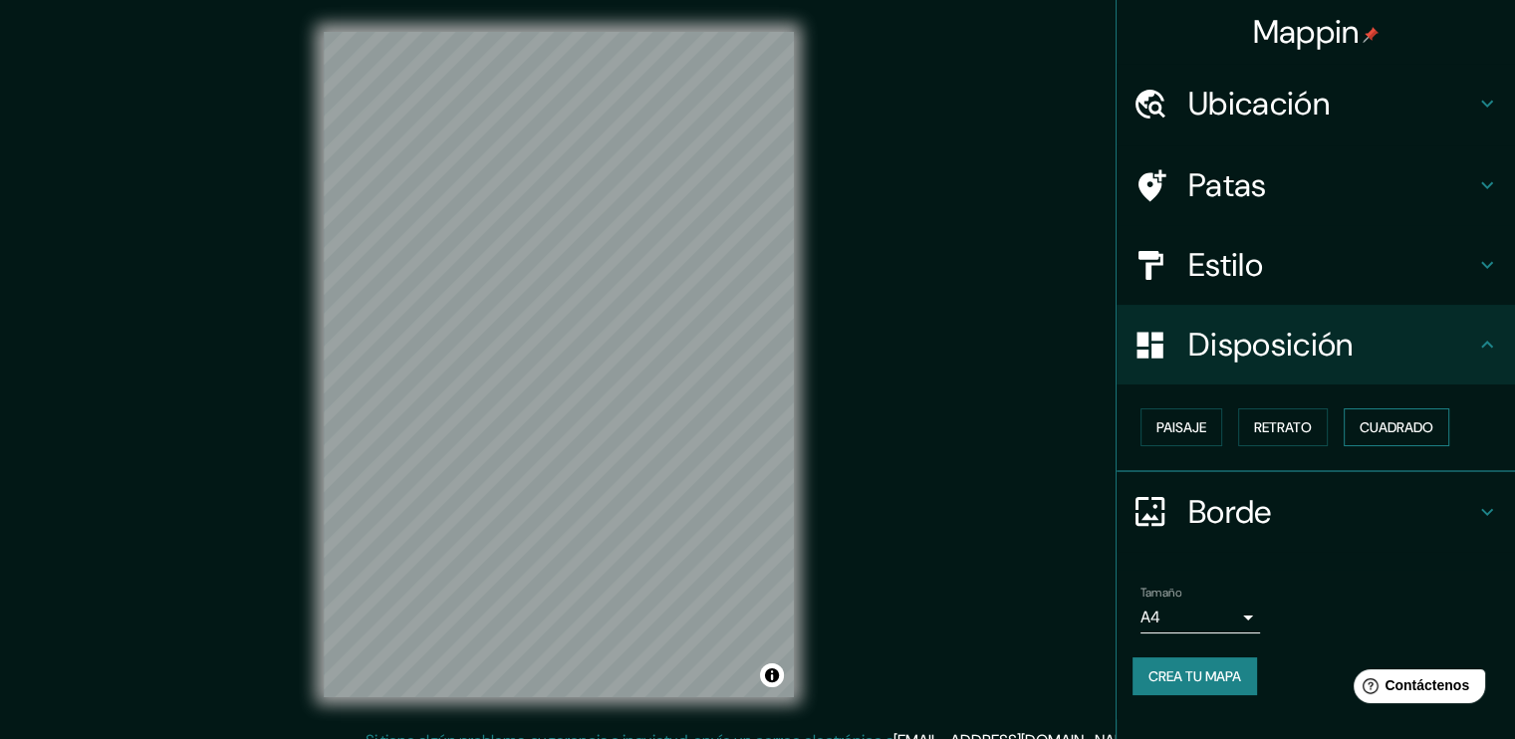
click at [1418, 434] on font "Cuadrado" at bounding box center [1396, 427] width 74 height 18
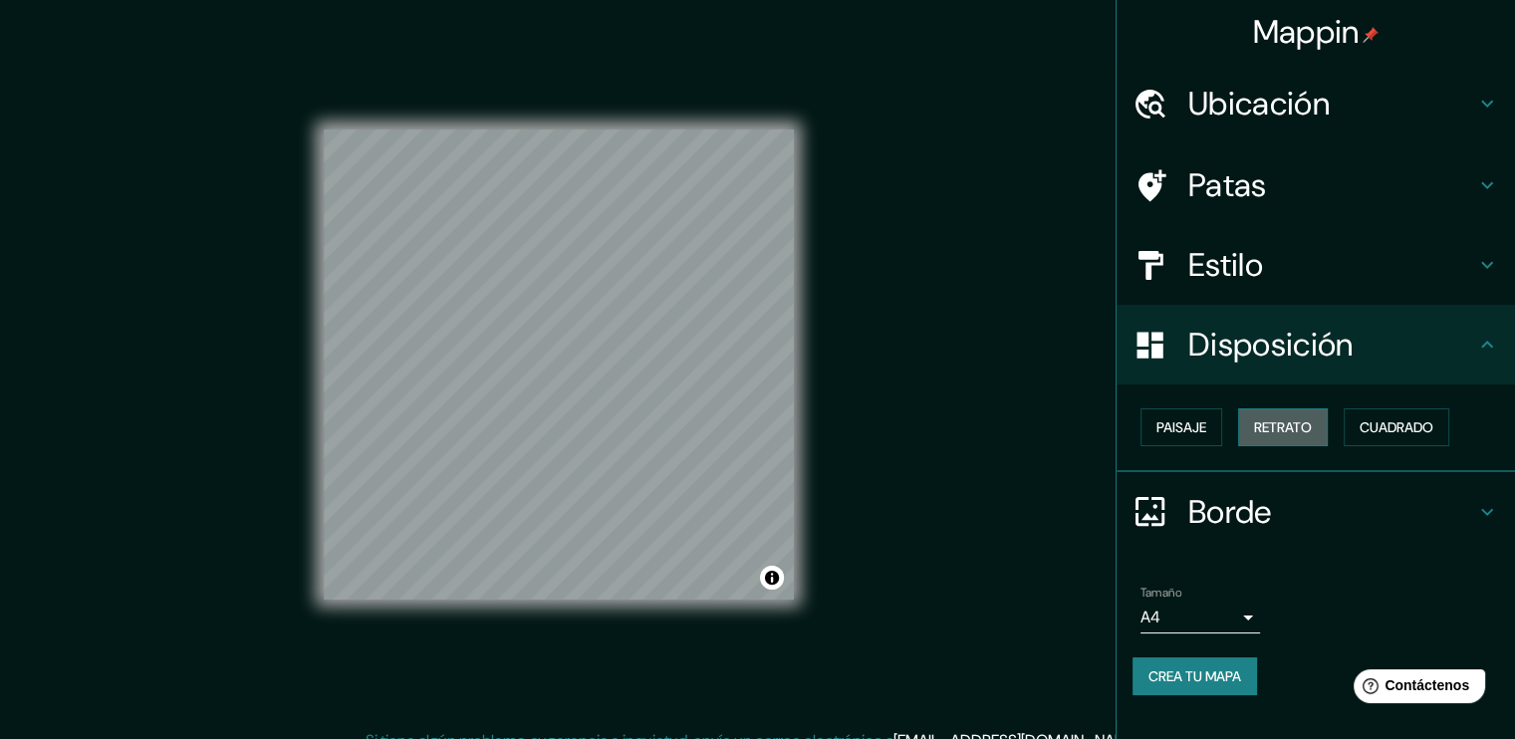
click at [1307, 429] on font "Retrato" at bounding box center [1283, 427] width 58 height 18
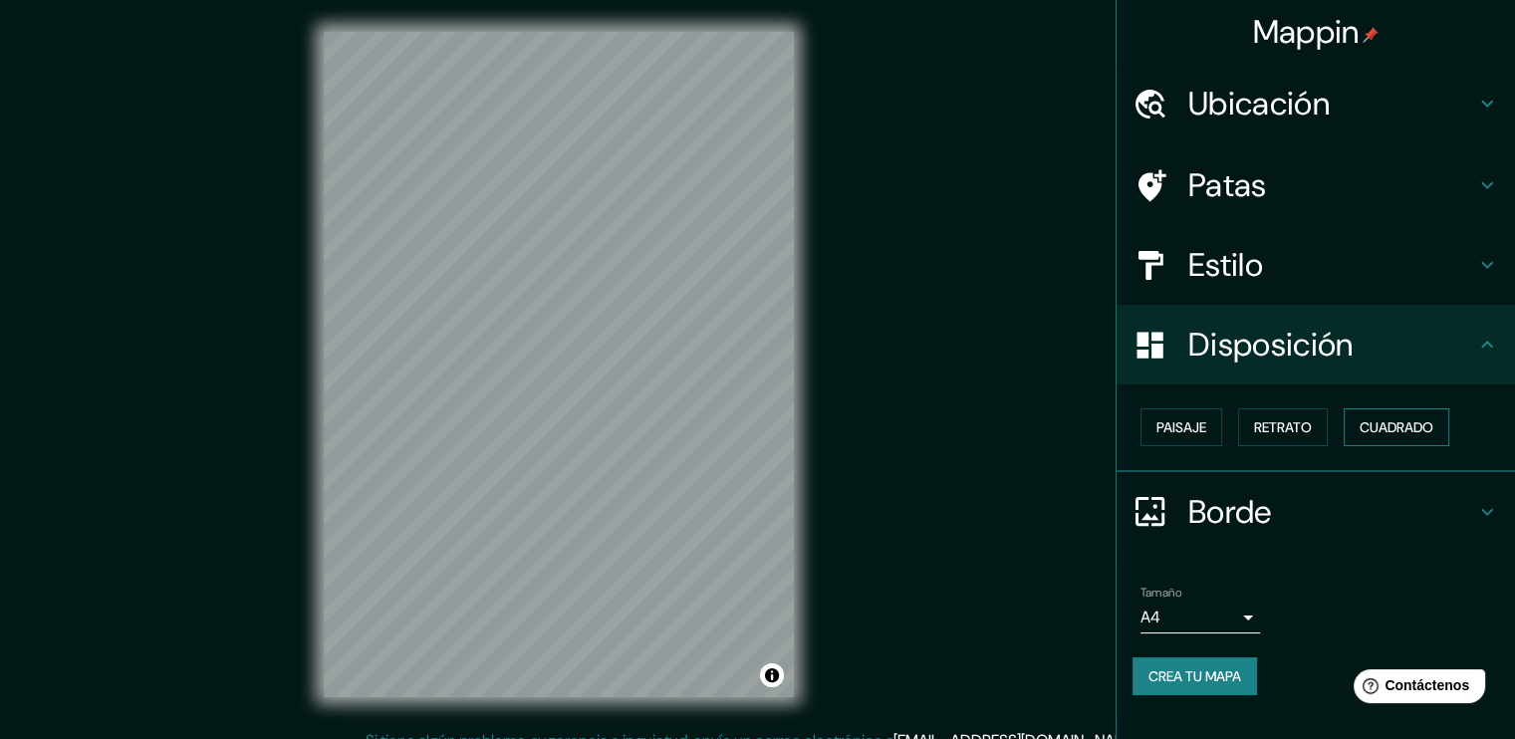
click at [1400, 435] on font "Cuadrado" at bounding box center [1396, 427] width 74 height 26
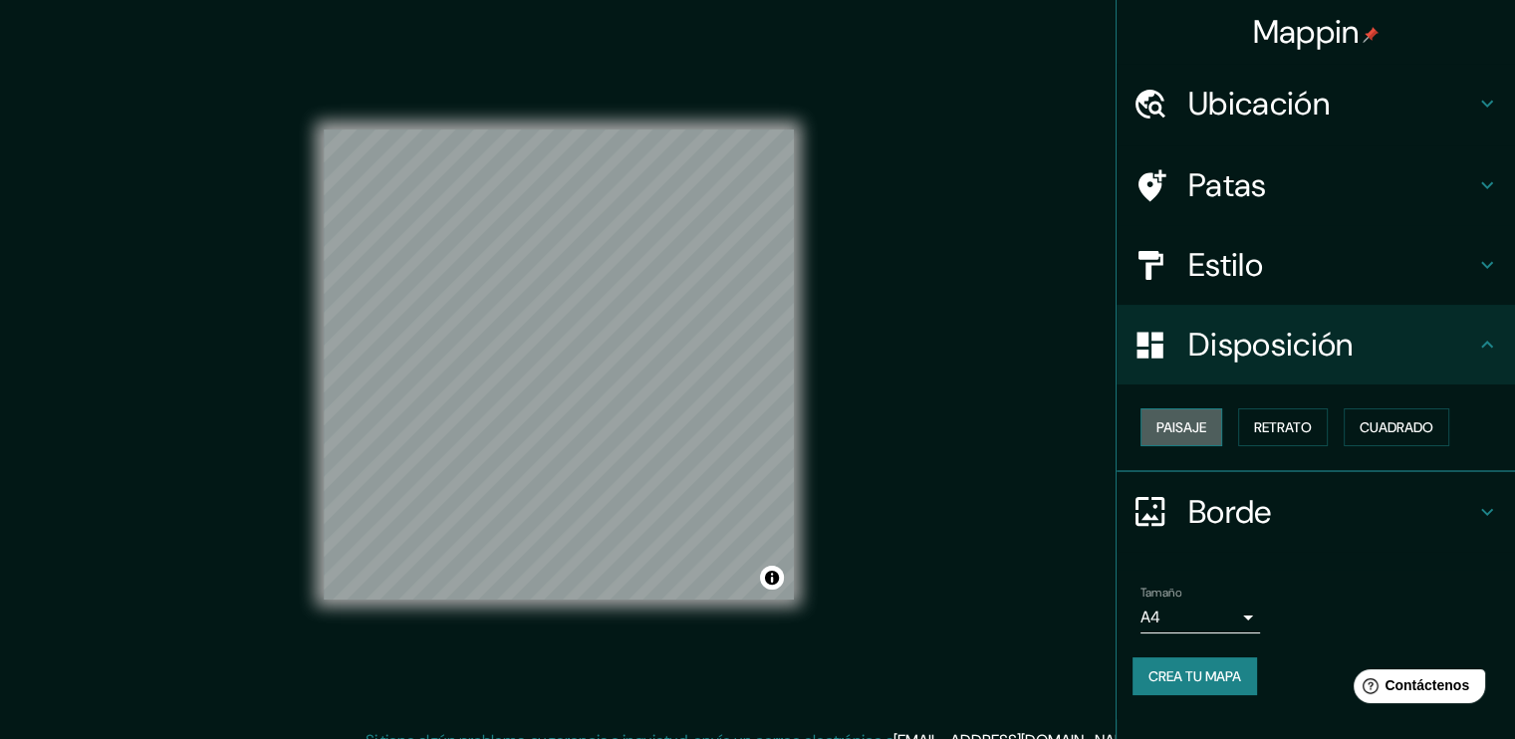
click at [1150, 415] on button "Paisaje" at bounding box center [1181, 427] width 82 height 38
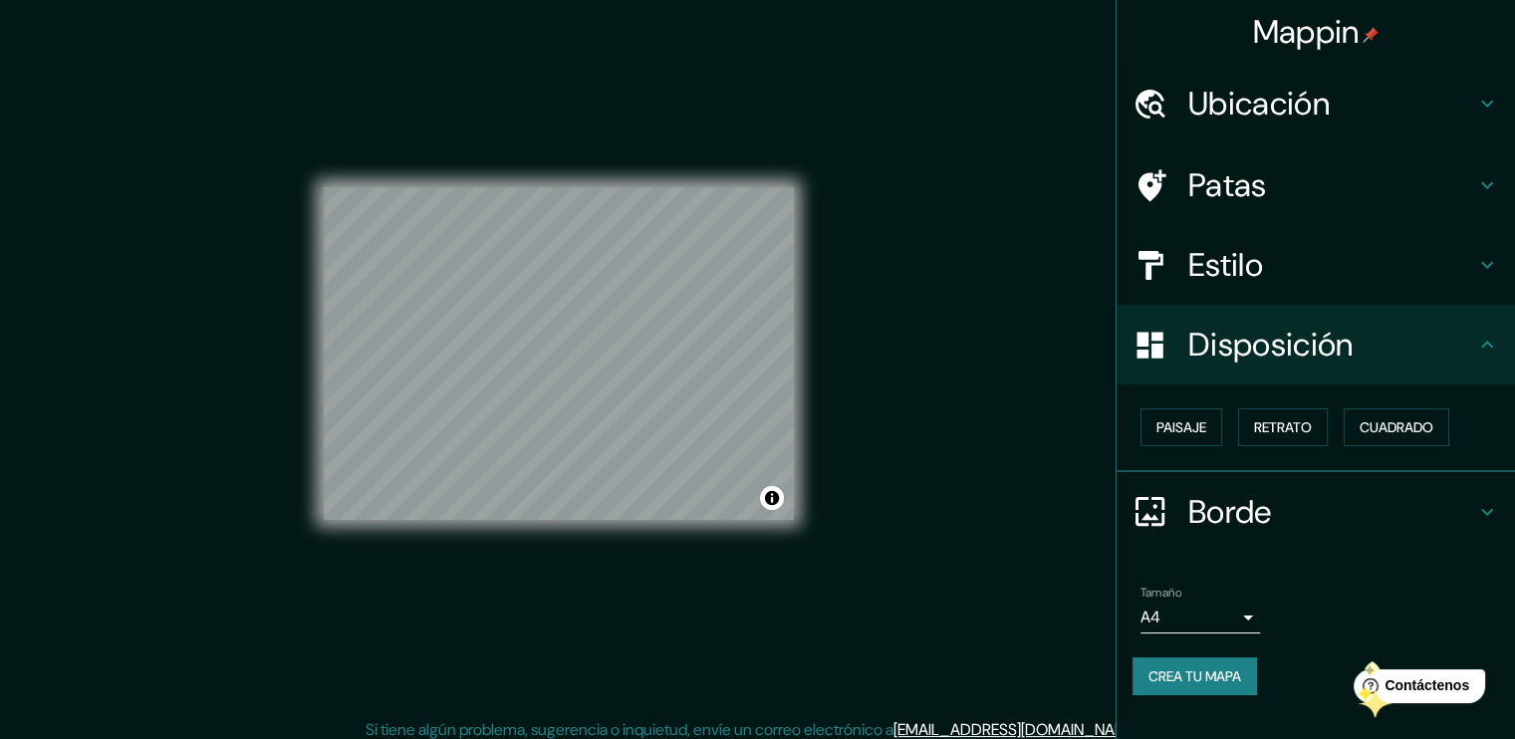
scroll to position [21, 0]
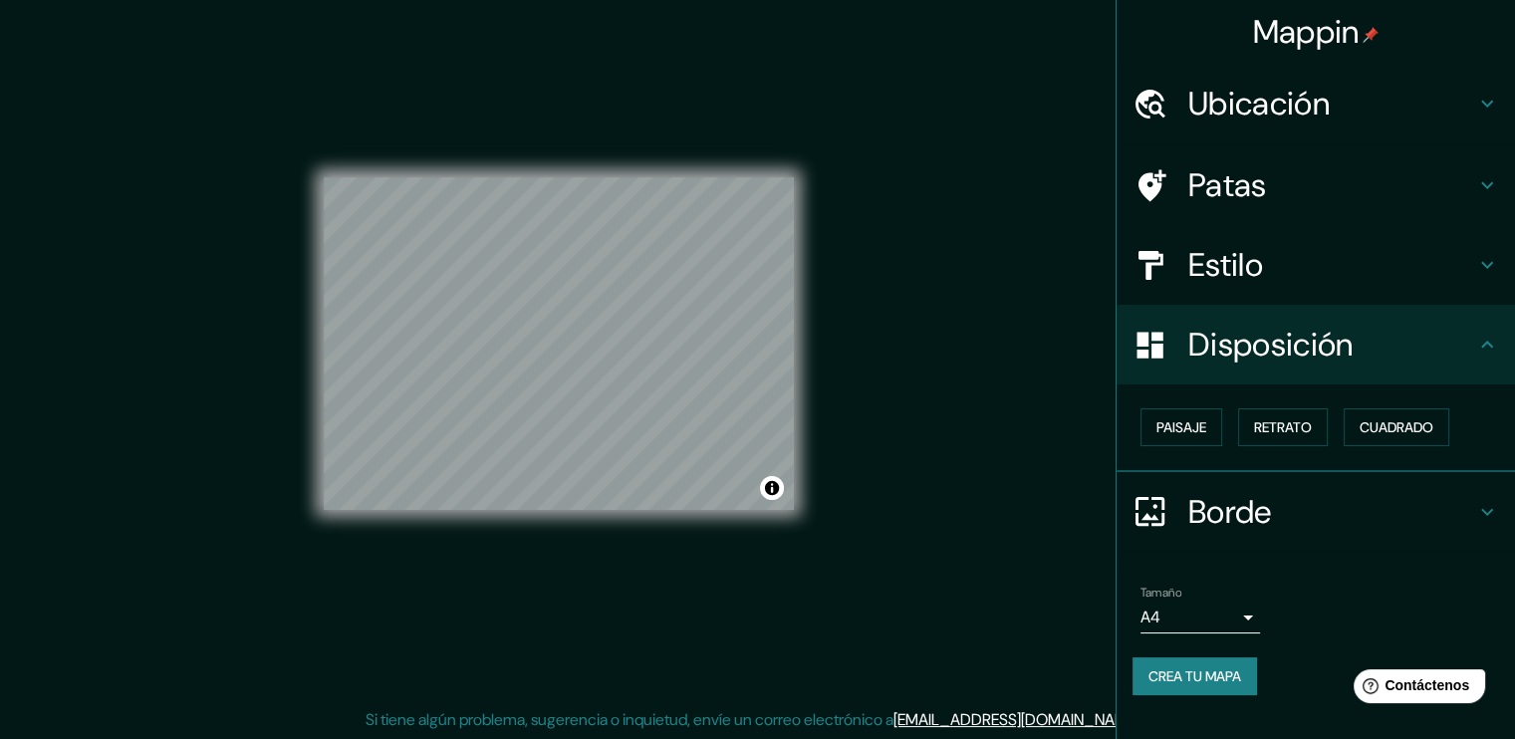
click at [1132, 428] on div "Paisaje Retrato Cuadrado" at bounding box center [1323, 427] width 382 height 54
click at [1180, 425] on font "Paisaje" at bounding box center [1181, 427] width 50 height 18
click at [1267, 421] on font "Retrato" at bounding box center [1283, 427] width 58 height 18
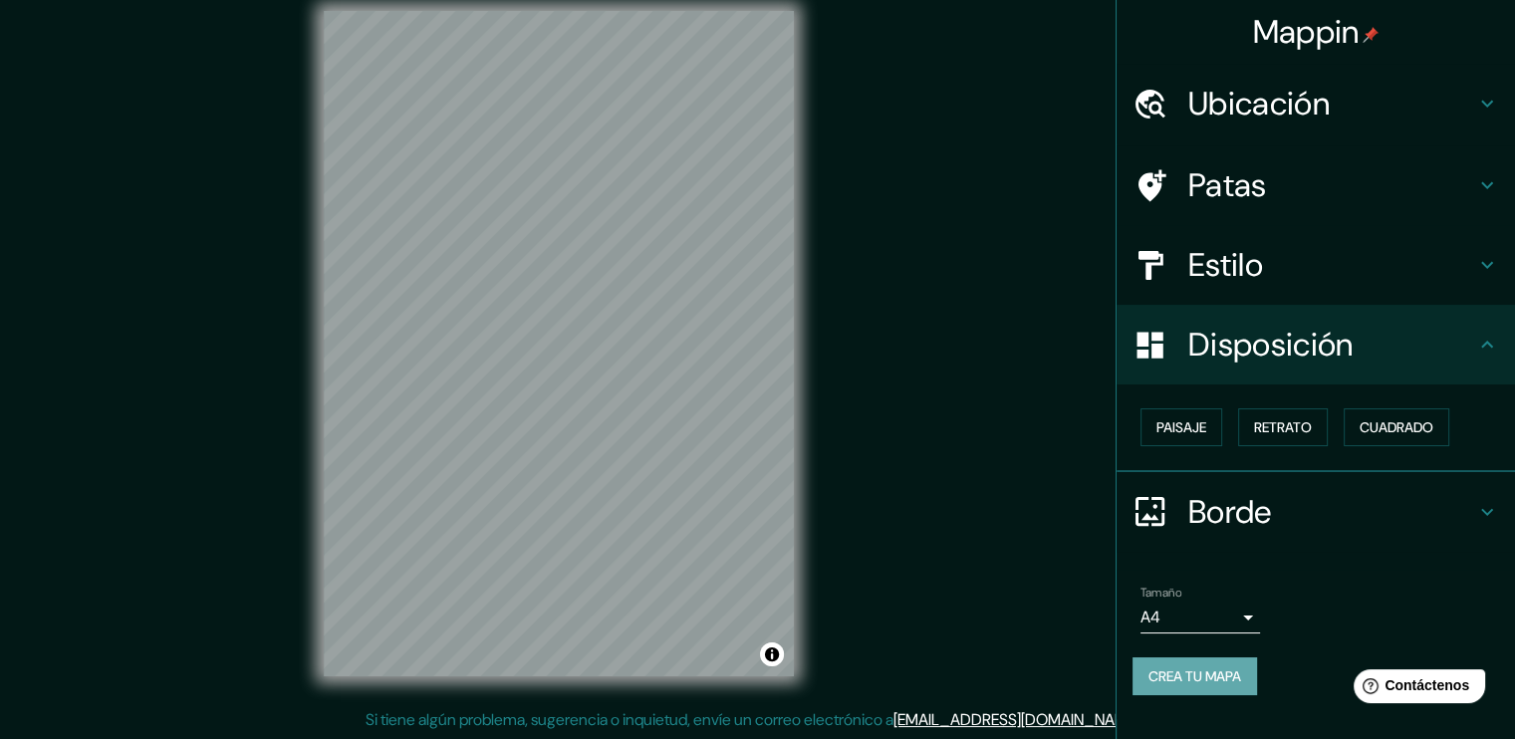
click at [1216, 667] on font "Crea tu mapa" at bounding box center [1194, 676] width 93 height 18
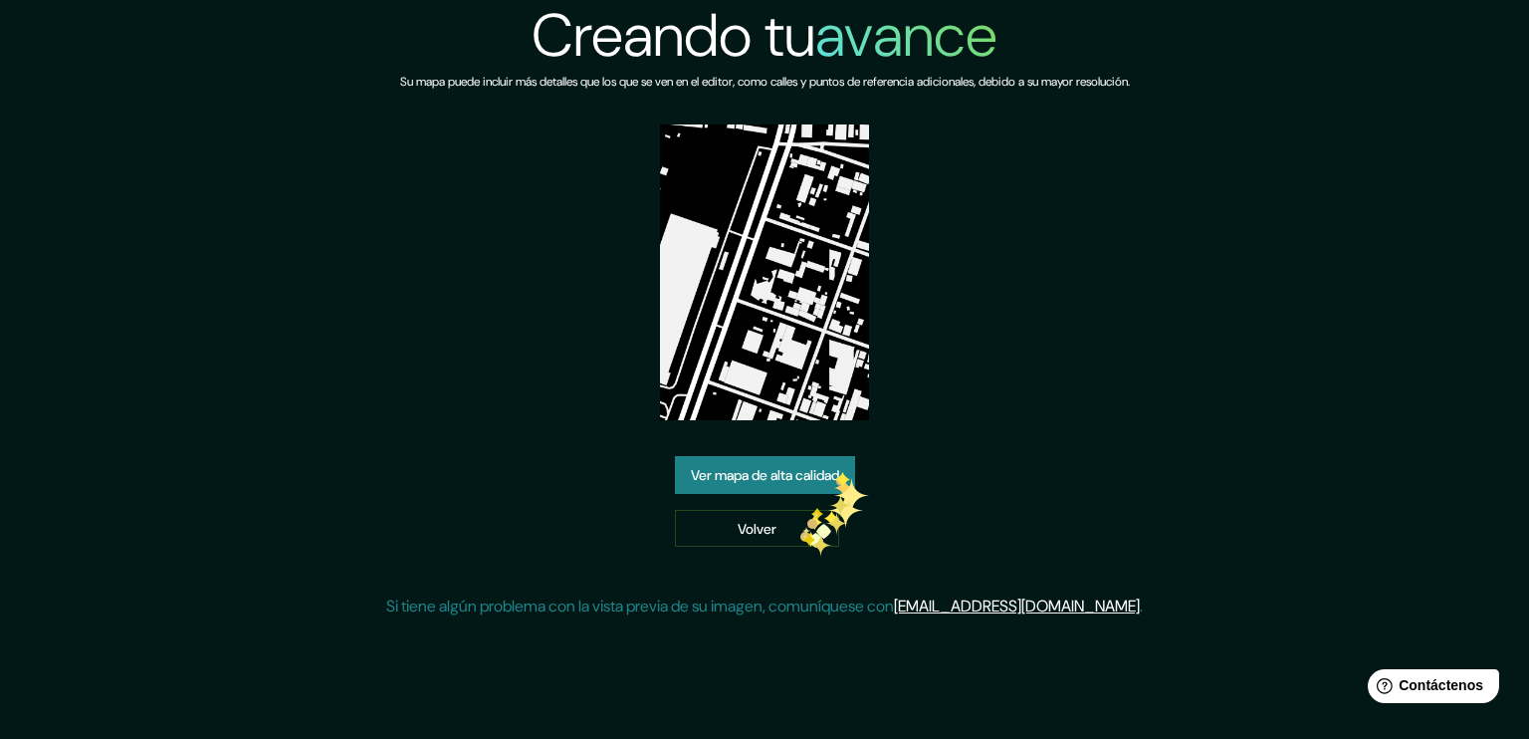
click at [819, 473] on font "Ver mapa de alta calidad" at bounding box center [765, 475] width 148 height 18
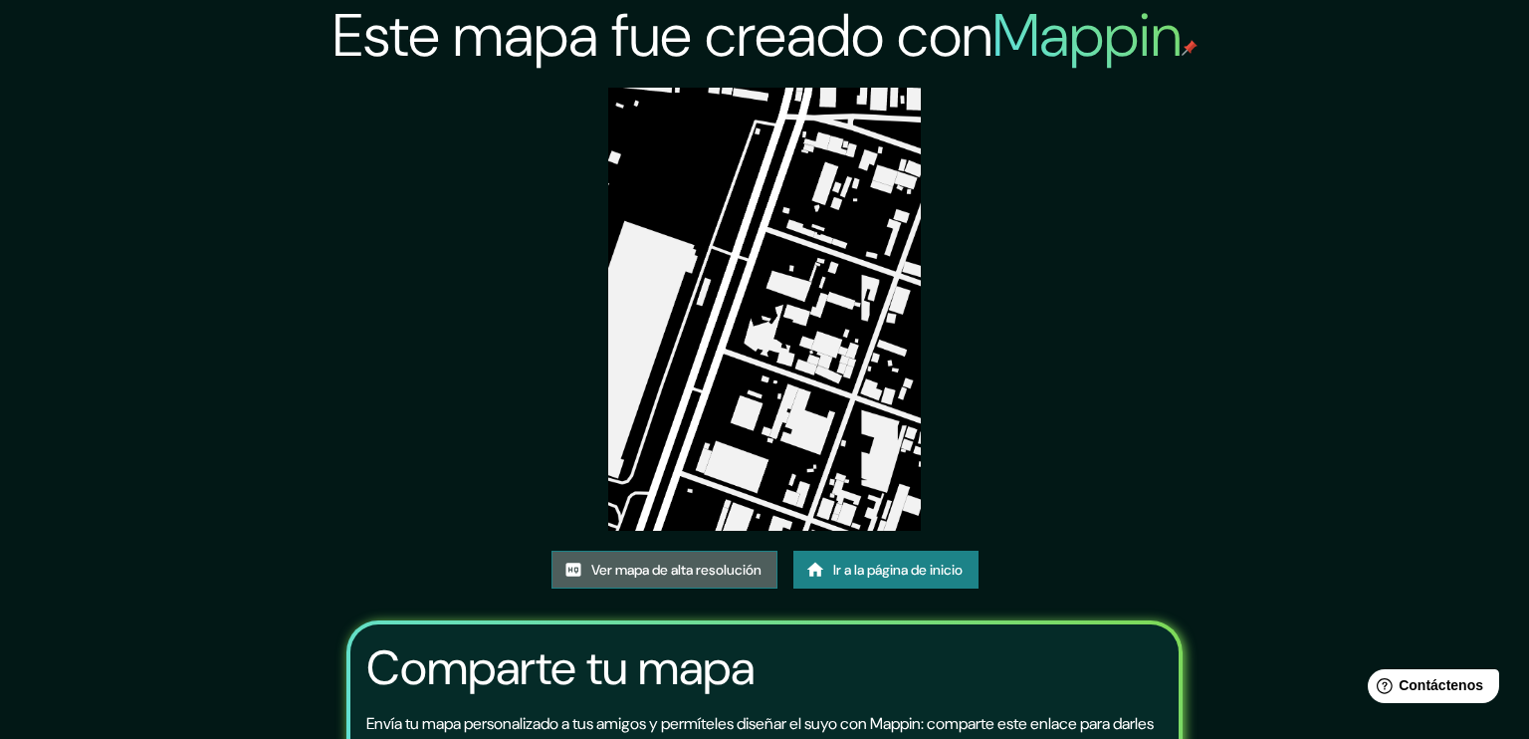
click at [699, 561] on font "Ver mapa de alta resolución" at bounding box center [676, 570] width 170 height 18
click at [719, 557] on font "Ver mapa de alta resolución" at bounding box center [676, 570] width 170 height 26
click at [912, 557] on font "Ir a la página de inicio" at bounding box center [897, 570] width 129 height 26
